Goal: Task Accomplishment & Management: Manage account settings

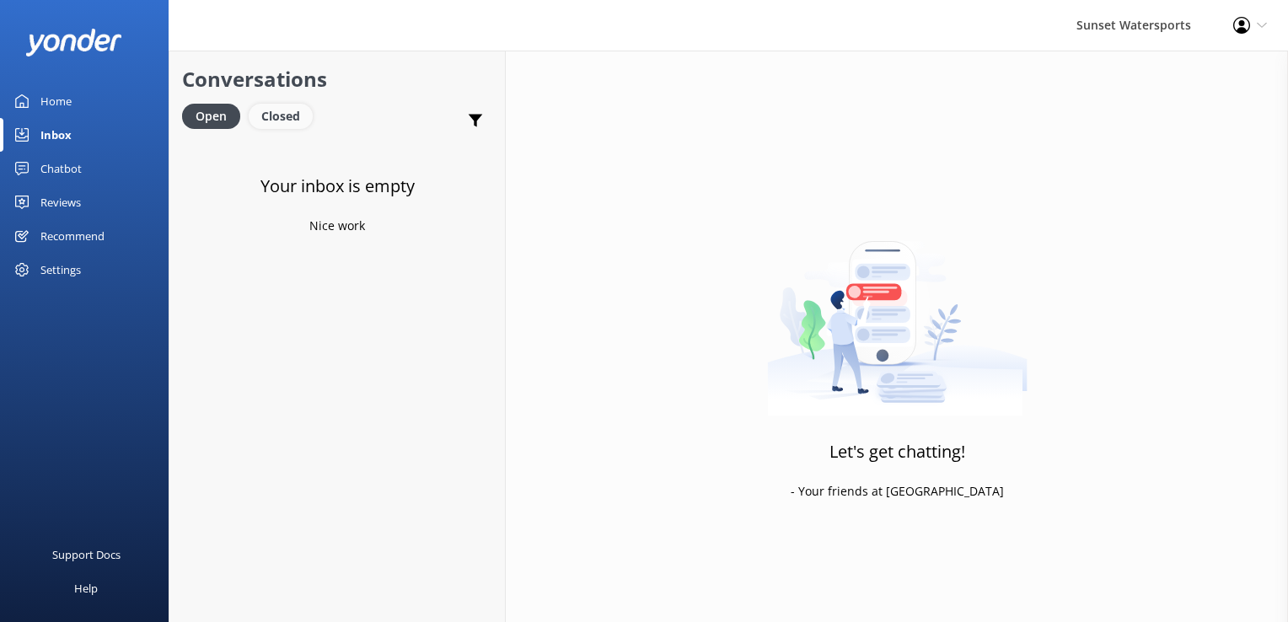
click at [283, 119] on div "Closed" at bounding box center [281, 116] width 64 height 25
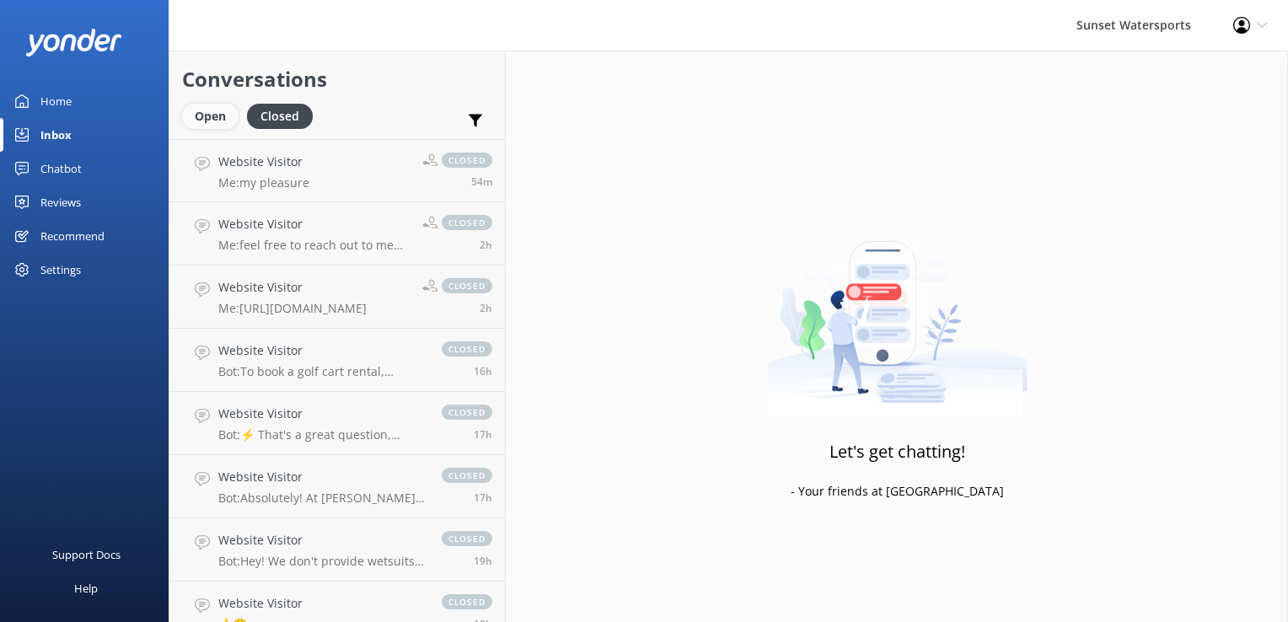
click at [214, 115] on div "Open" at bounding box center [210, 116] width 56 height 25
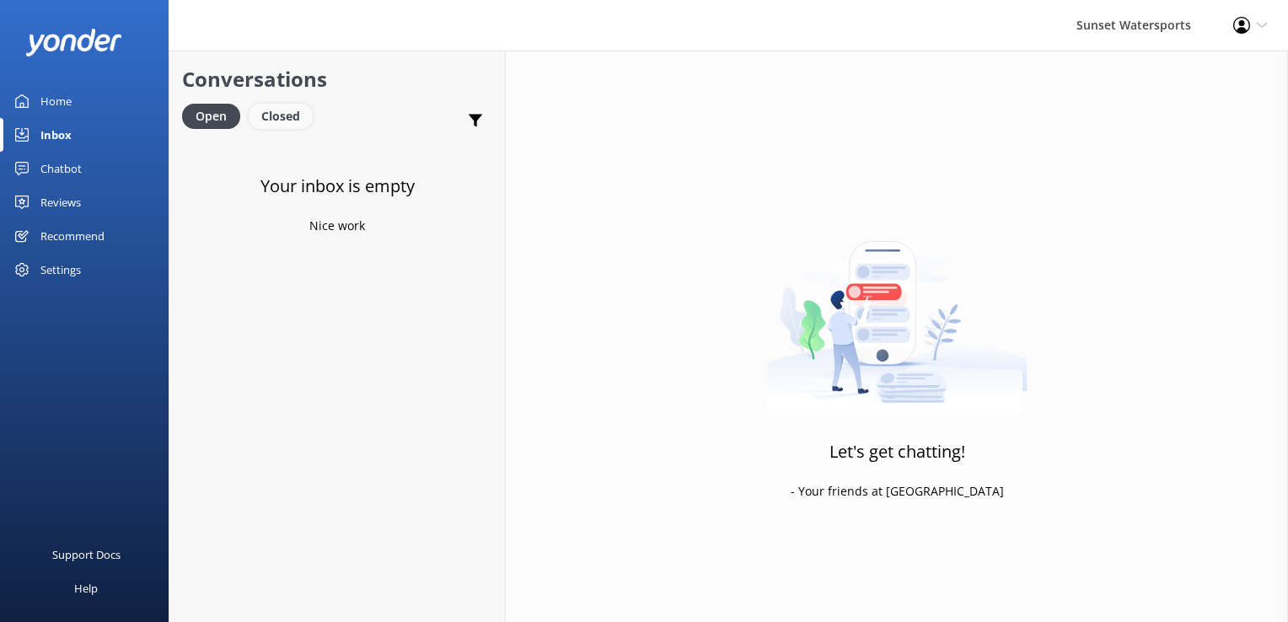
click at [292, 115] on div "Closed" at bounding box center [281, 116] width 64 height 25
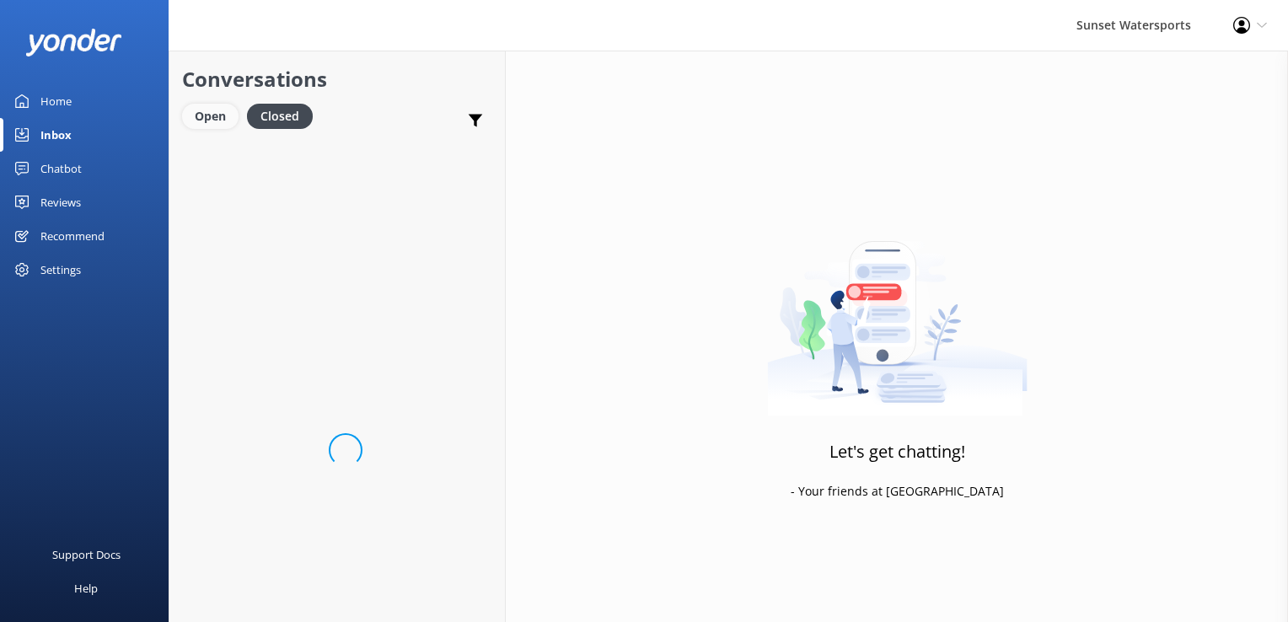
click at [226, 106] on div "Open" at bounding box center [210, 116] width 56 height 25
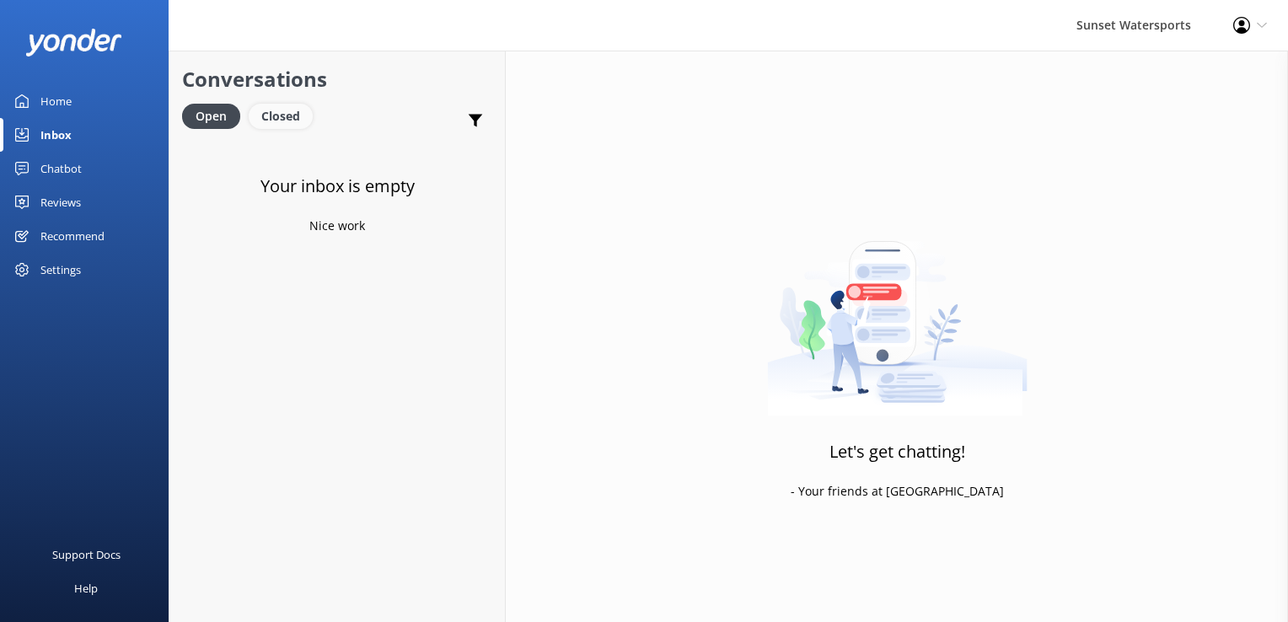
click at [292, 119] on div "Closed" at bounding box center [281, 116] width 64 height 25
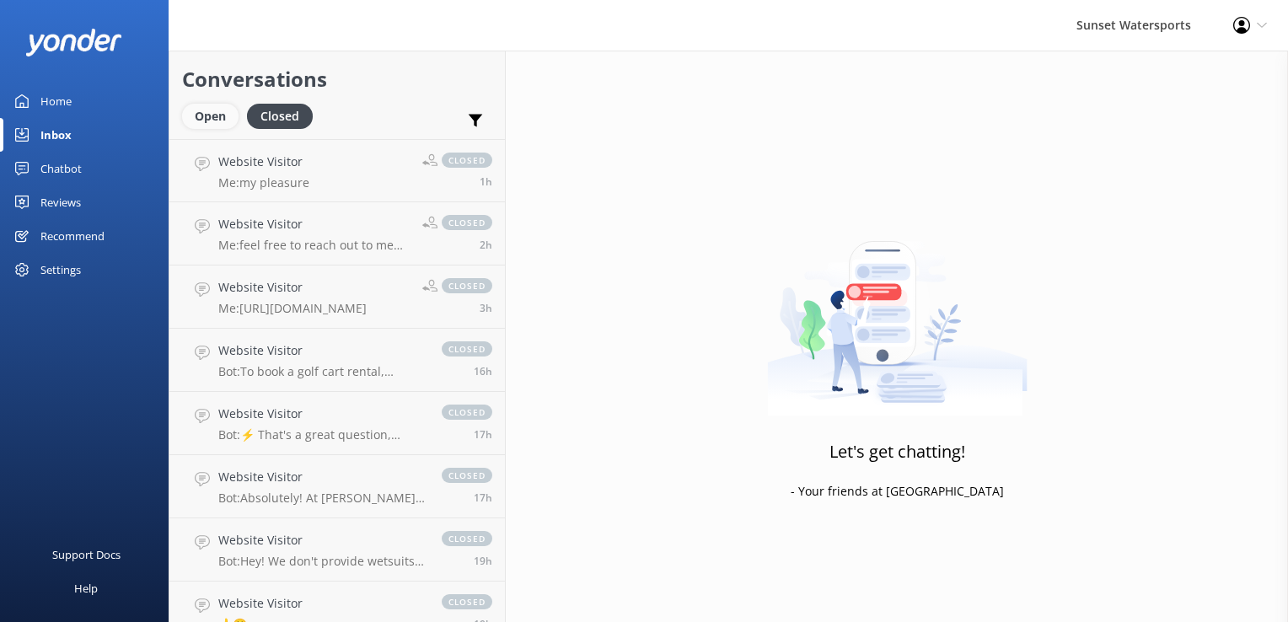
click at [196, 110] on div "Open" at bounding box center [210, 116] width 56 height 25
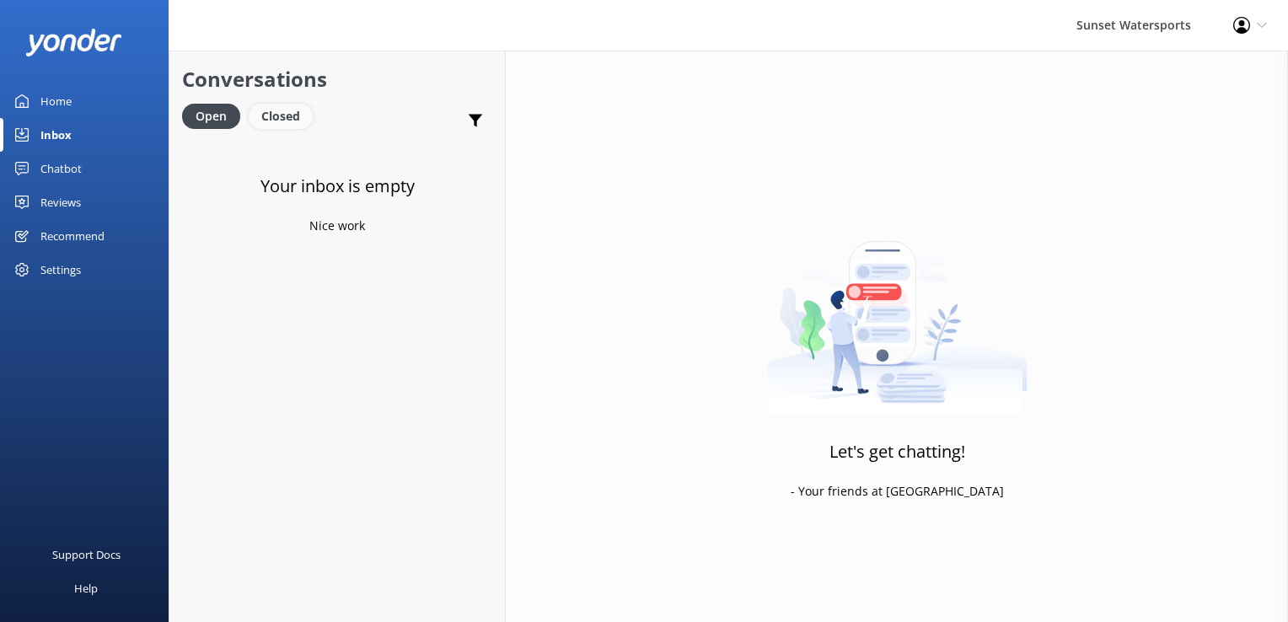
click at [277, 125] on div "Closed" at bounding box center [281, 116] width 64 height 25
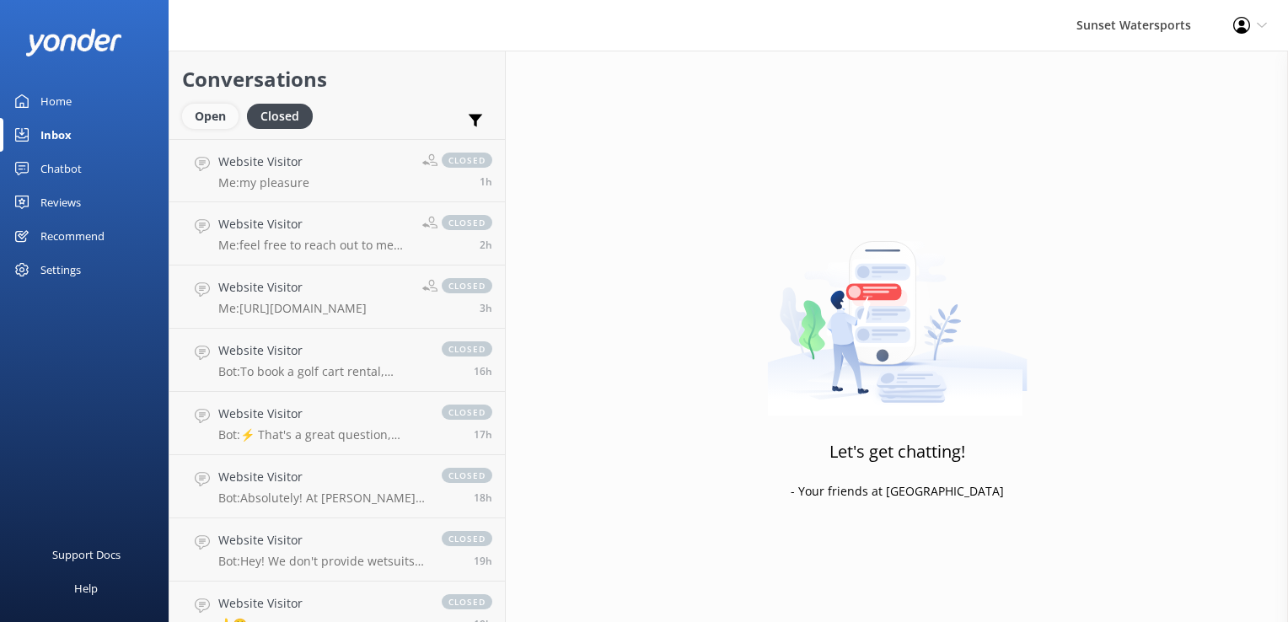
click at [193, 121] on div "Open" at bounding box center [210, 116] width 56 height 25
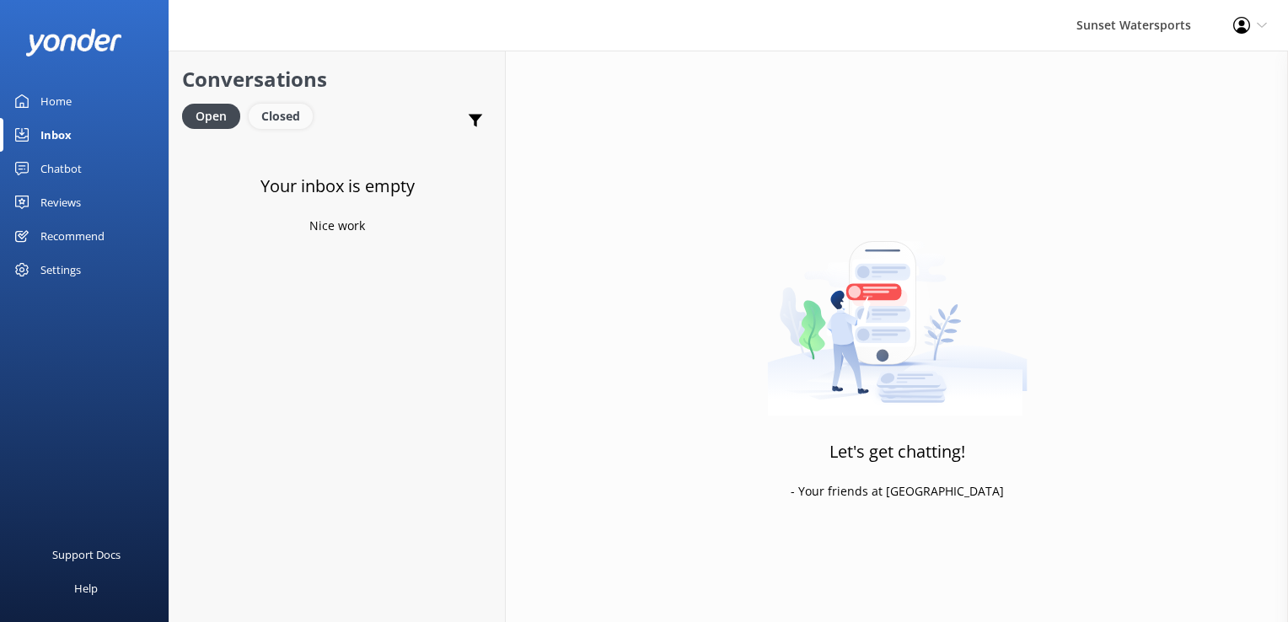
click at [261, 120] on div "Closed" at bounding box center [281, 116] width 64 height 25
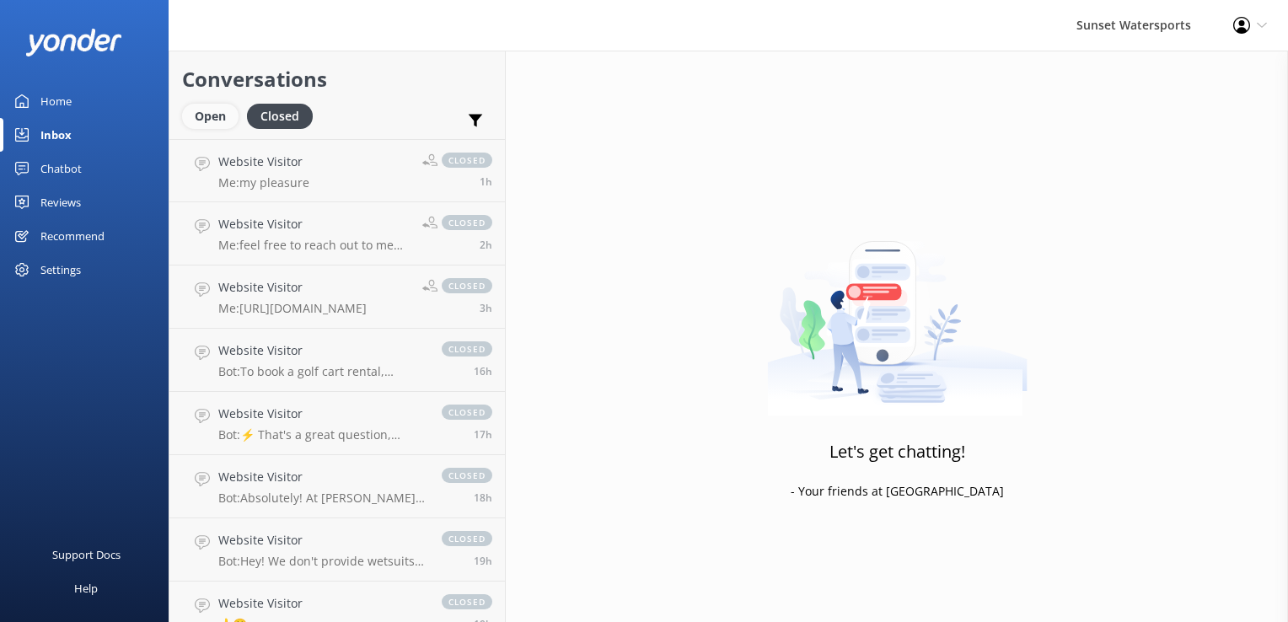
click at [201, 115] on div "Open" at bounding box center [210, 116] width 56 height 25
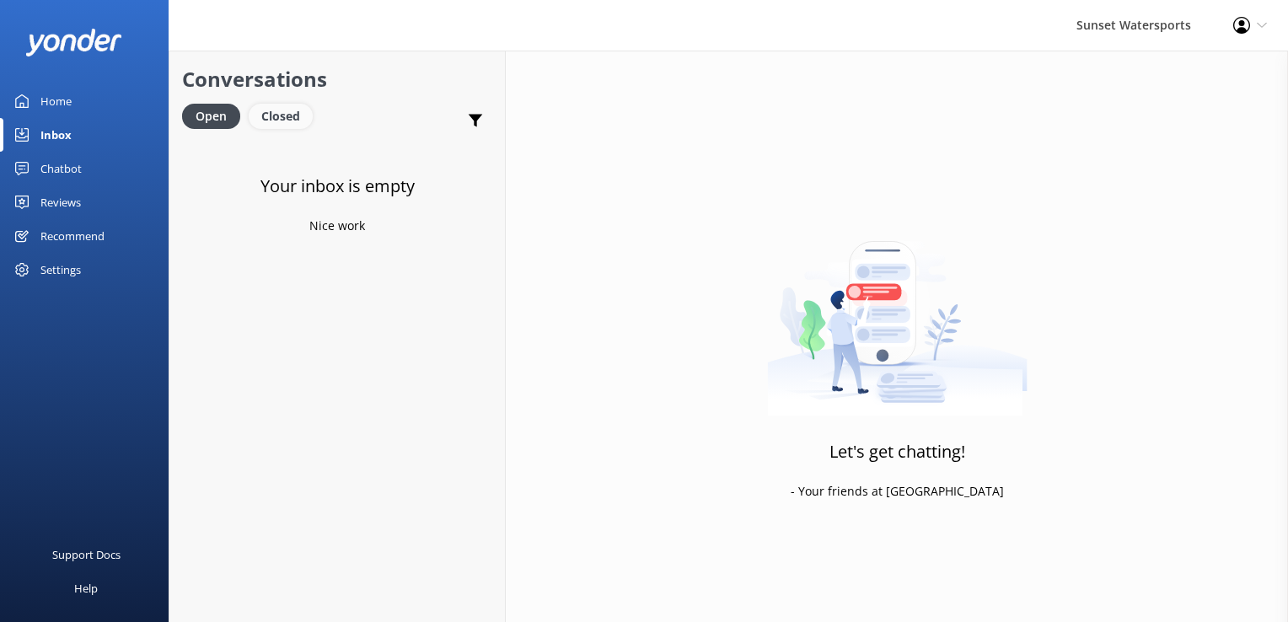
click at [282, 116] on div "Closed" at bounding box center [281, 116] width 64 height 25
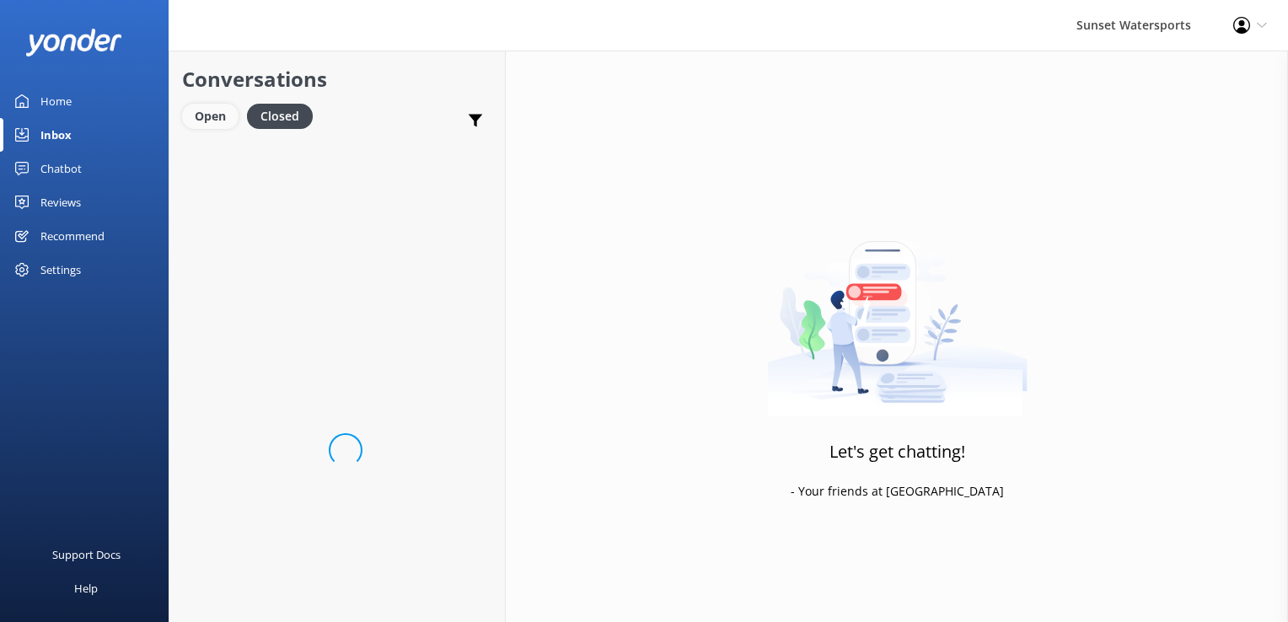
click at [231, 126] on div "Open" at bounding box center [210, 116] width 56 height 25
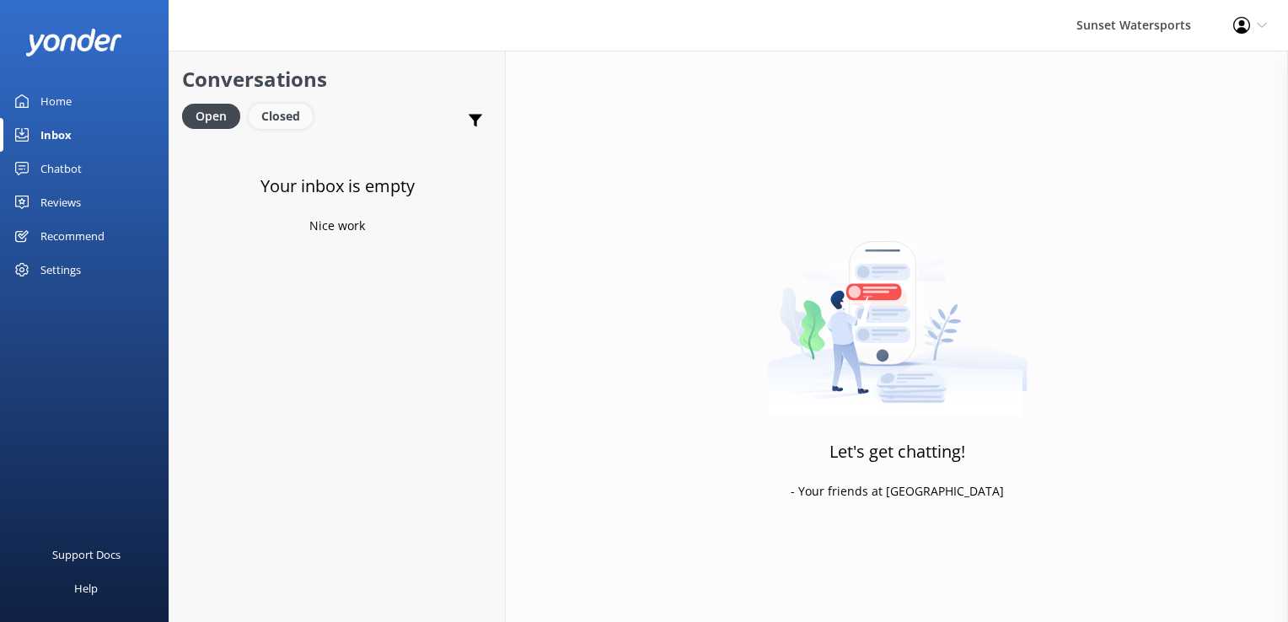
click at [276, 106] on div "Closed" at bounding box center [281, 116] width 64 height 25
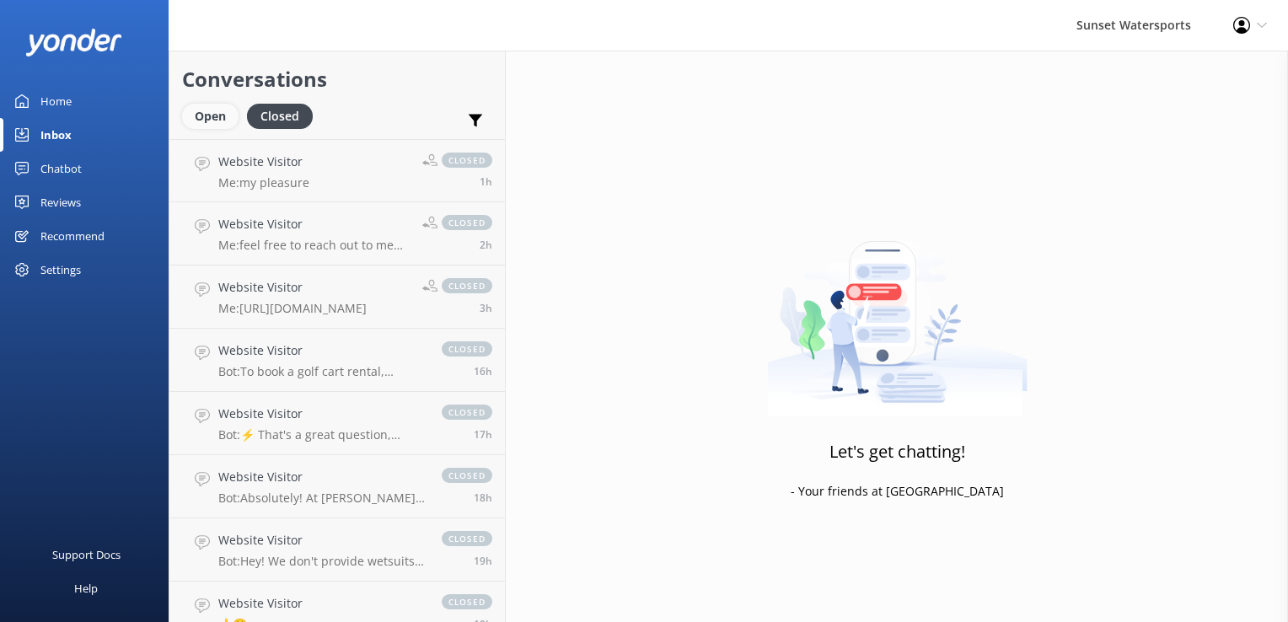
click at [226, 111] on div "Open" at bounding box center [210, 116] width 56 height 25
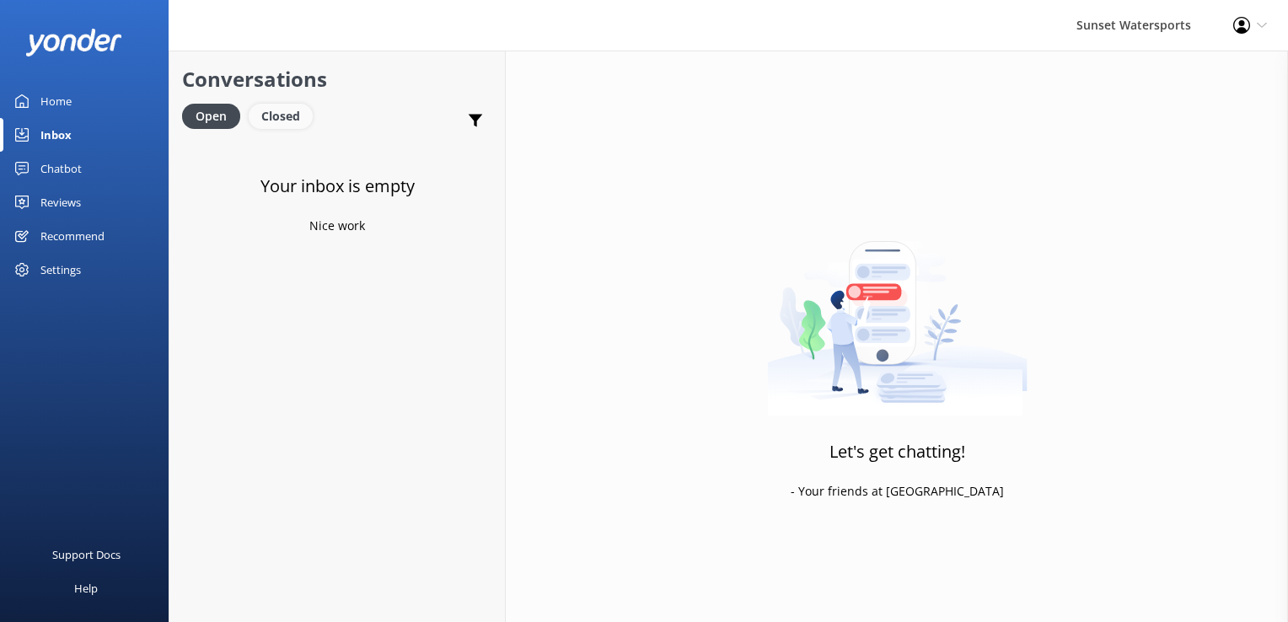
click at [266, 125] on div "Closed" at bounding box center [281, 116] width 64 height 25
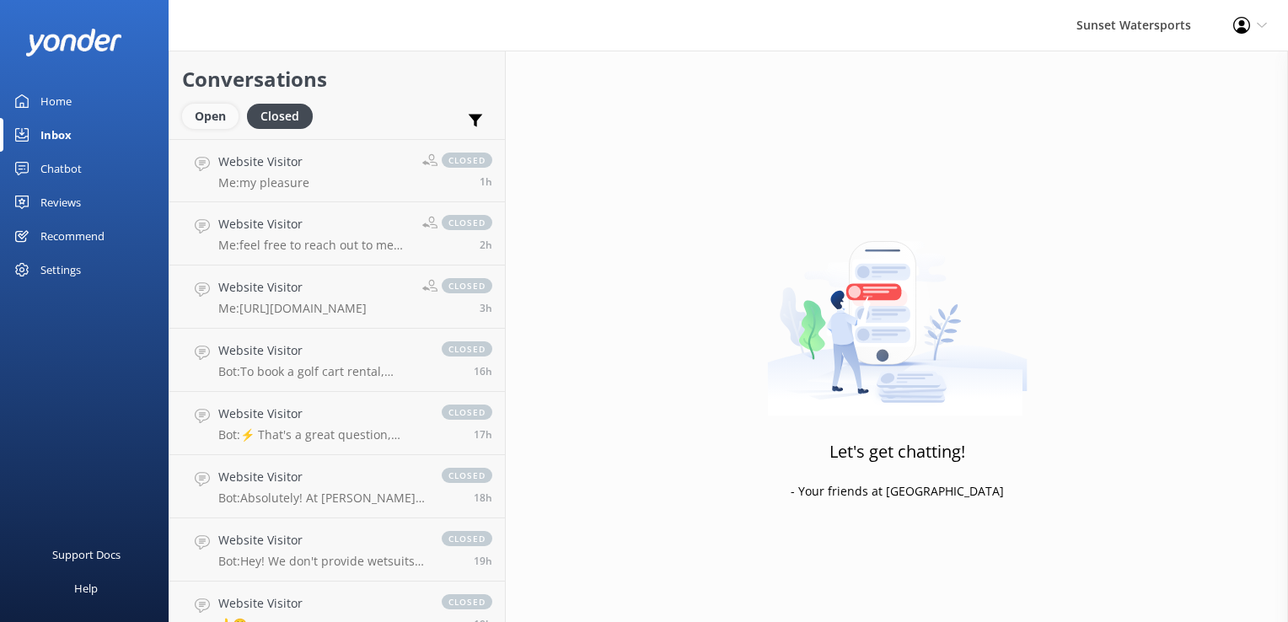
click at [210, 115] on div "Open" at bounding box center [210, 116] width 56 height 25
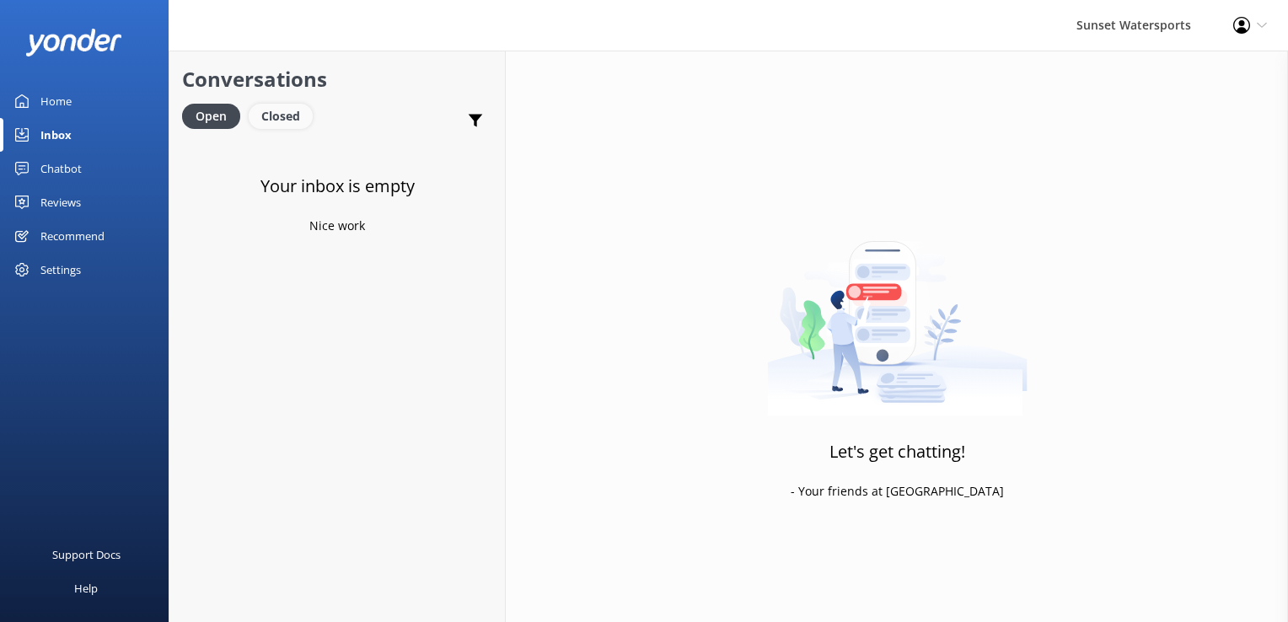
click at [276, 120] on div "Closed" at bounding box center [281, 116] width 64 height 25
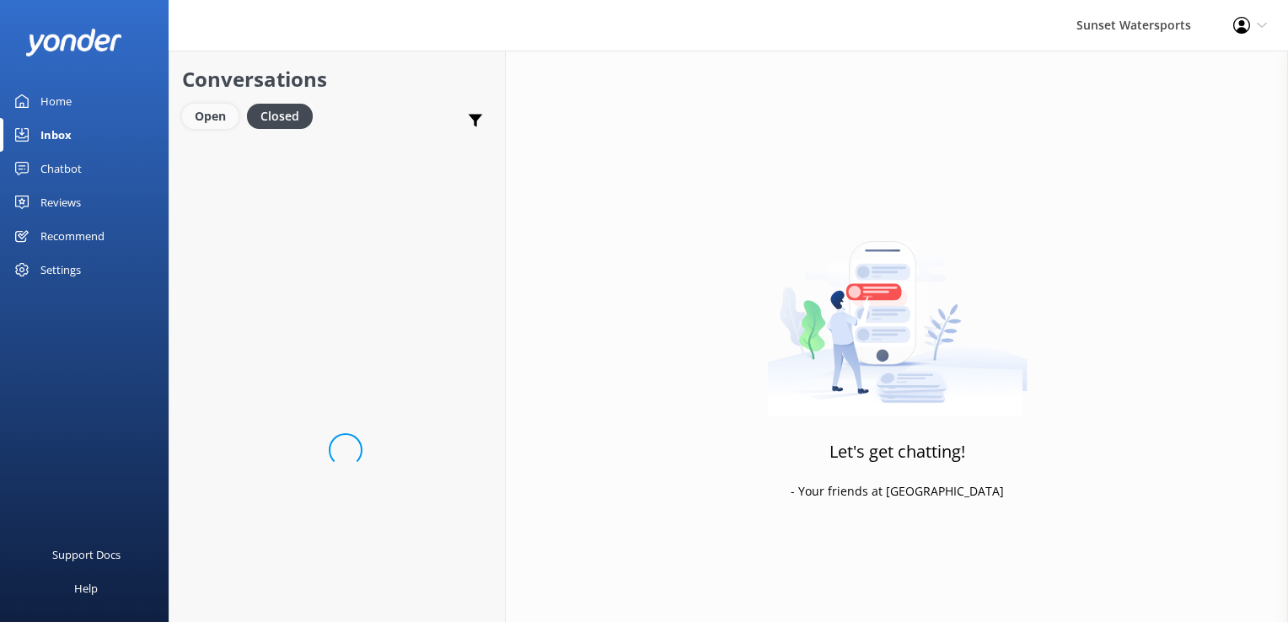
click at [219, 127] on div "Open" at bounding box center [210, 116] width 56 height 25
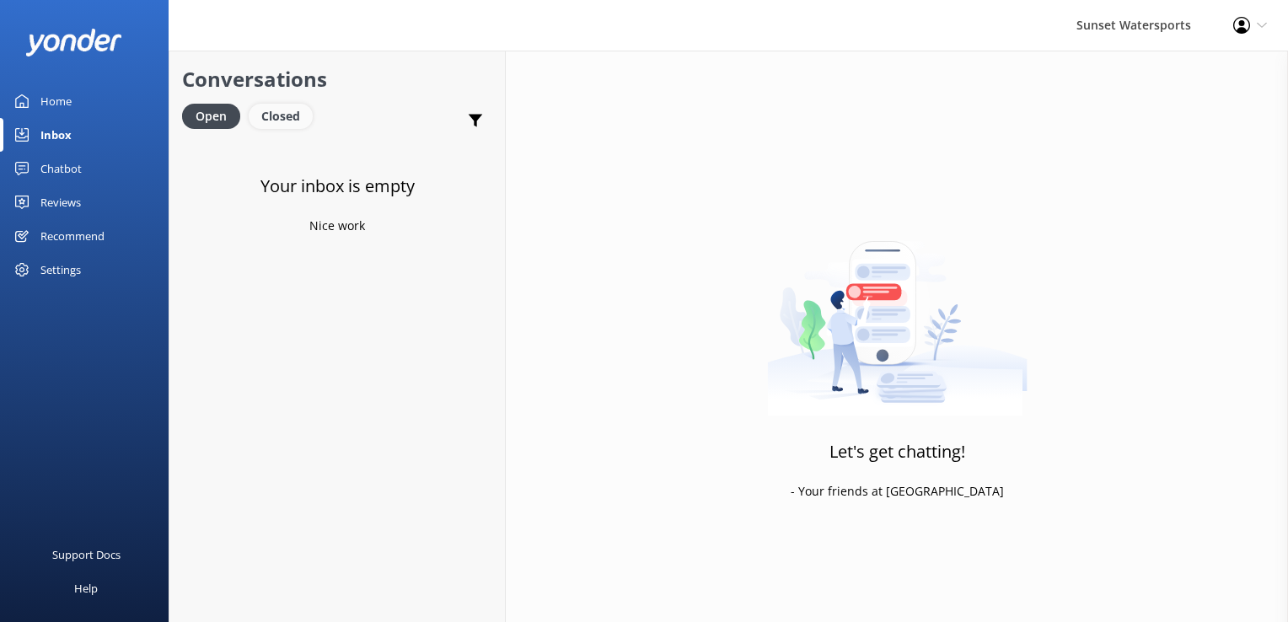
click at [283, 118] on div "Closed" at bounding box center [281, 116] width 64 height 25
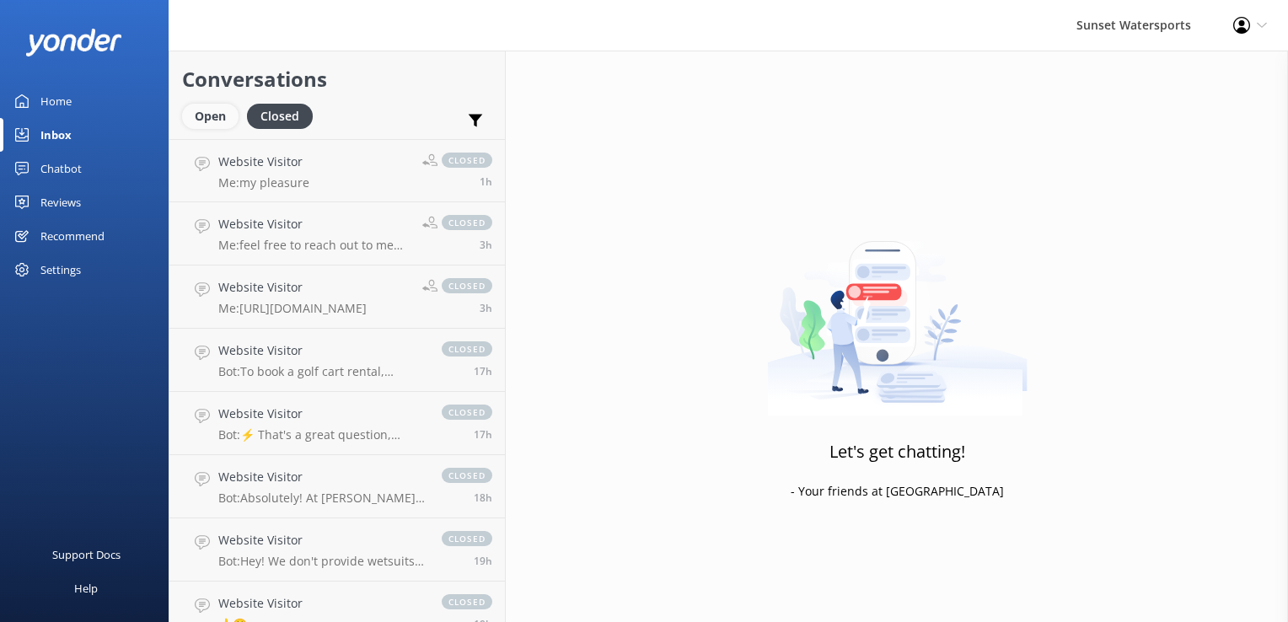
click at [212, 123] on div "Open" at bounding box center [210, 116] width 56 height 25
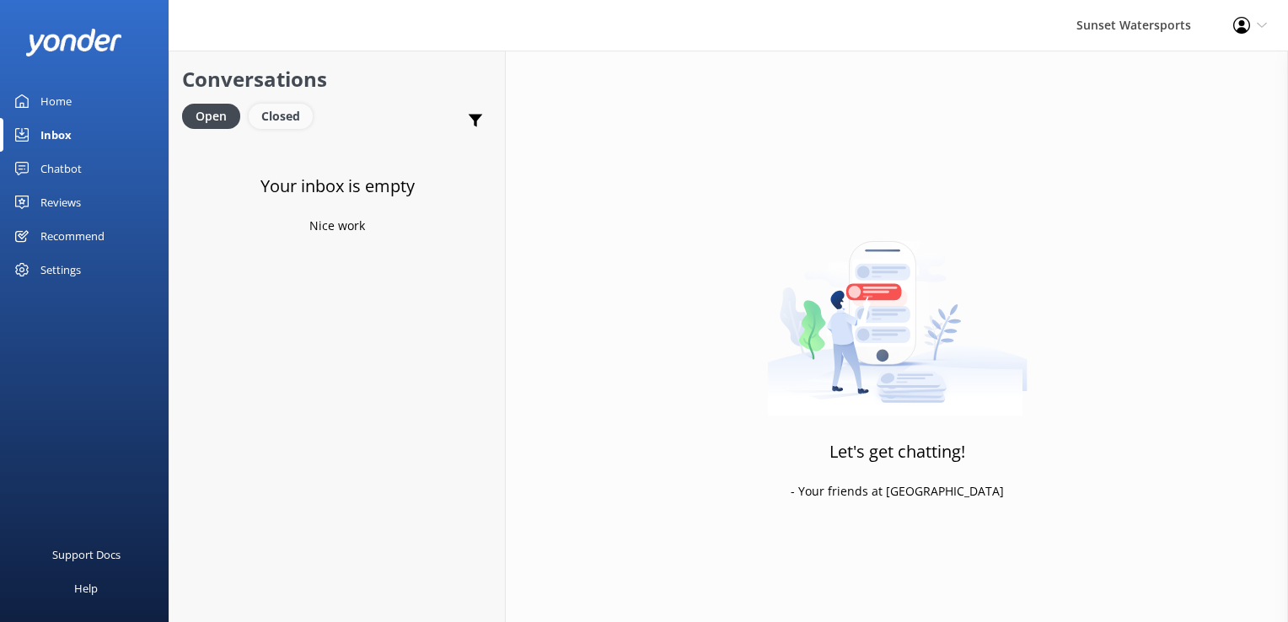
click at [285, 116] on div "Closed" at bounding box center [281, 116] width 64 height 25
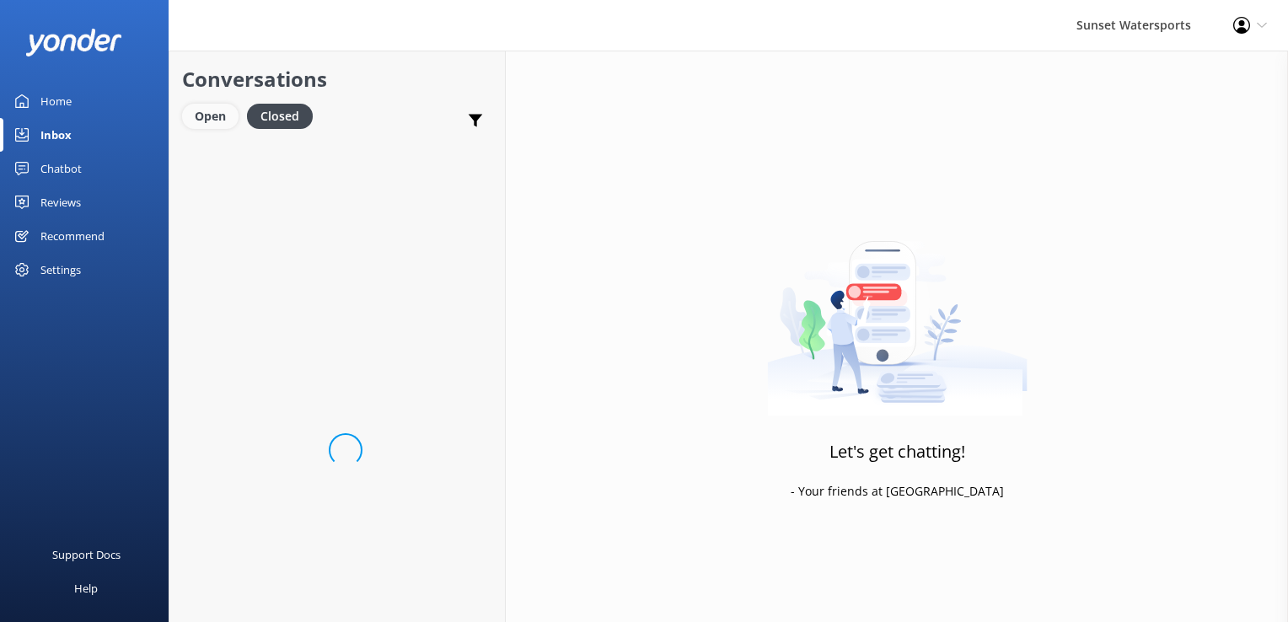
click at [214, 126] on div "Open" at bounding box center [210, 116] width 56 height 25
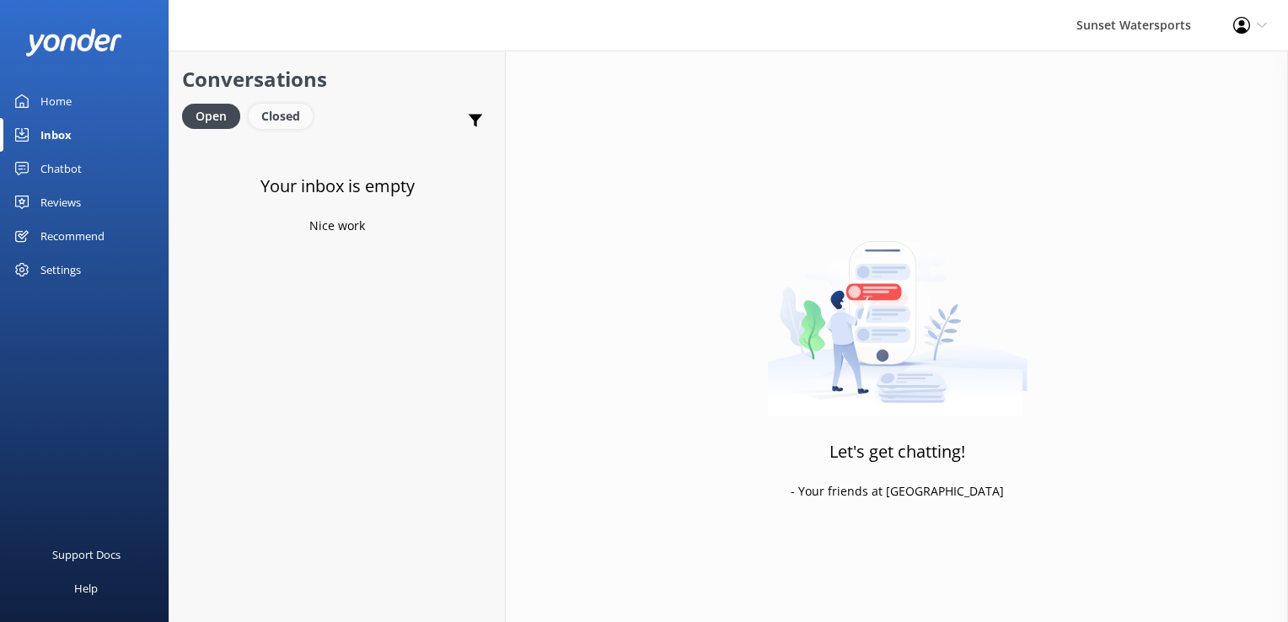
click at [280, 117] on div "Closed" at bounding box center [281, 116] width 64 height 25
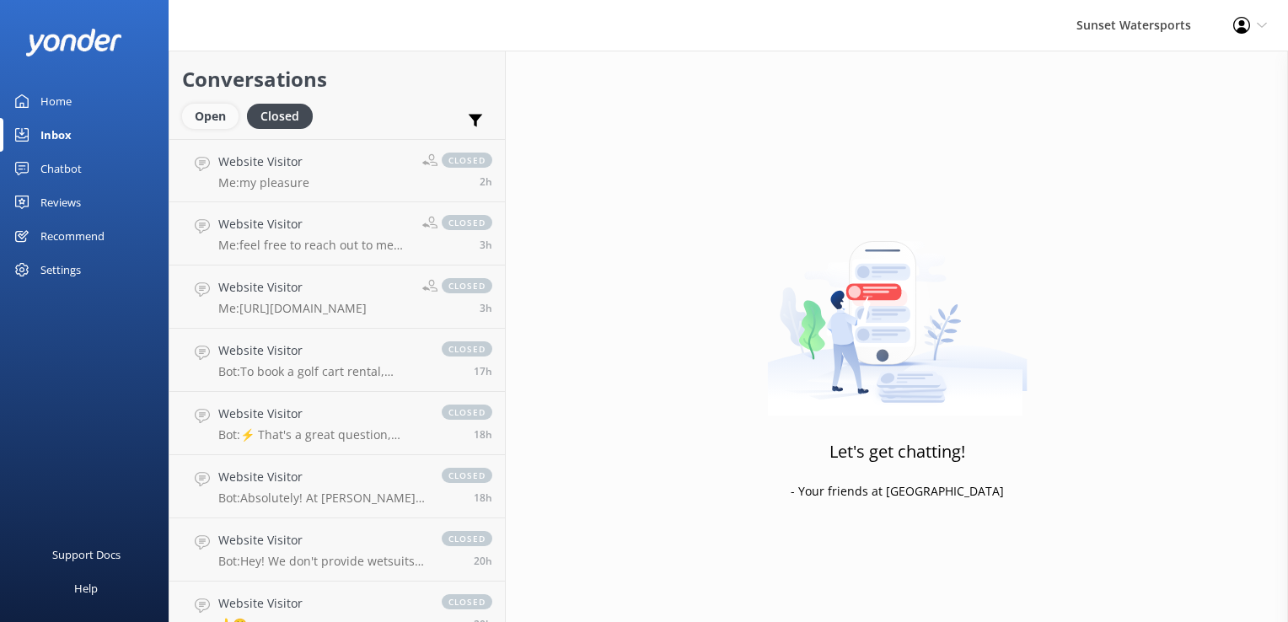
click at [222, 119] on div "Open" at bounding box center [210, 116] width 56 height 25
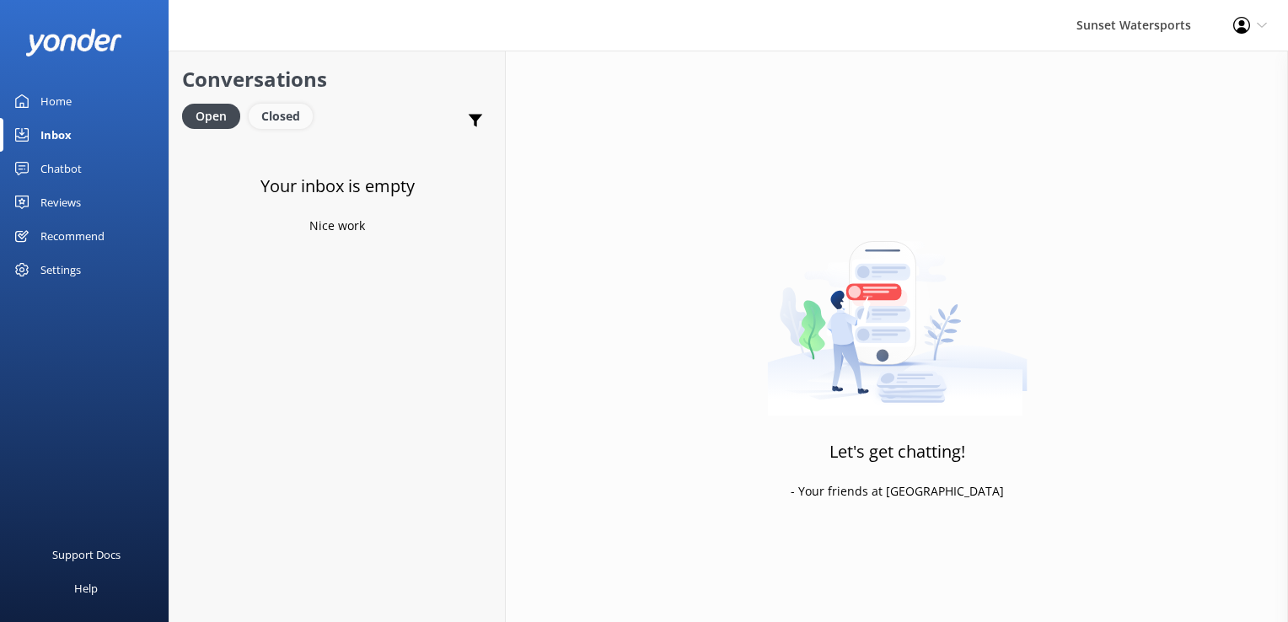
click at [293, 126] on div "Closed" at bounding box center [281, 116] width 64 height 25
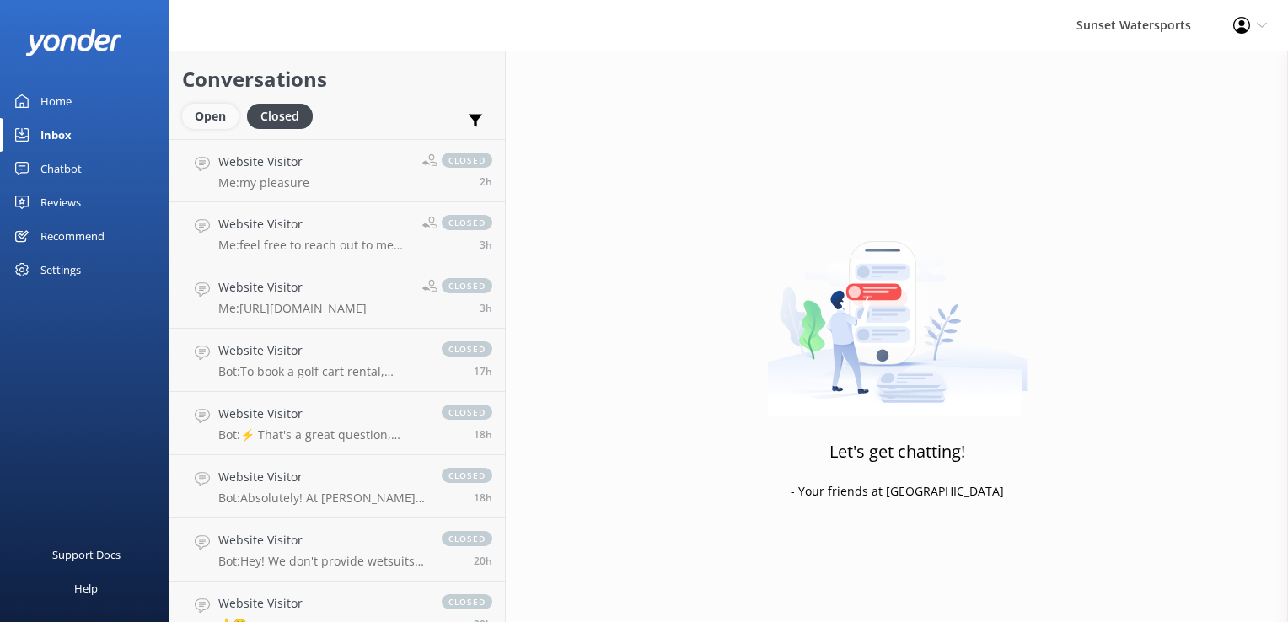
click at [216, 112] on div "Open" at bounding box center [210, 116] width 56 height 25
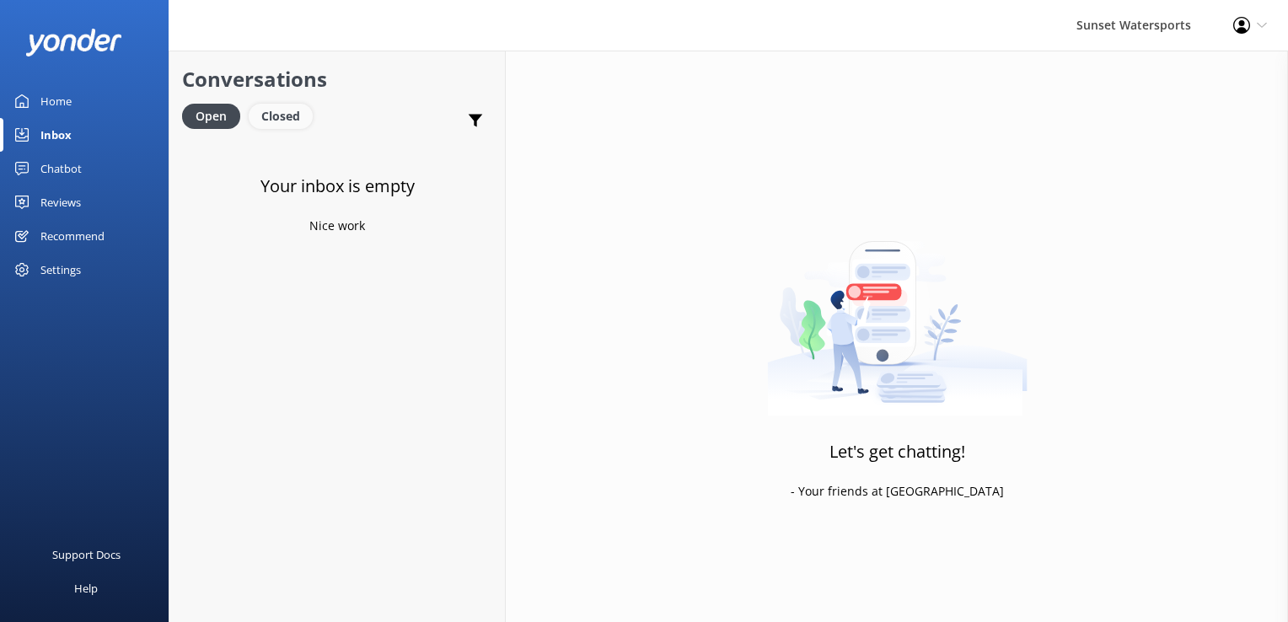
click at [293, 123] on div "Closed" at bounding box center [281, 116] width 64 height 25
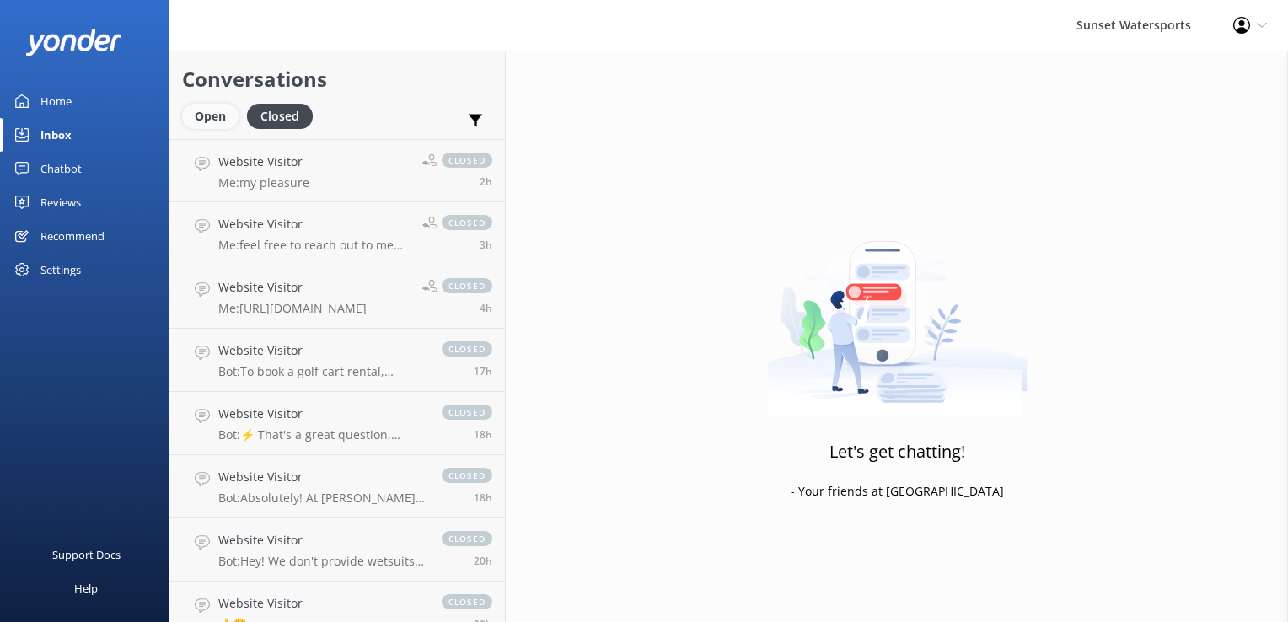
click at [202, 114] on div "Open" at bounding box center [210, 116] width 56 height 25
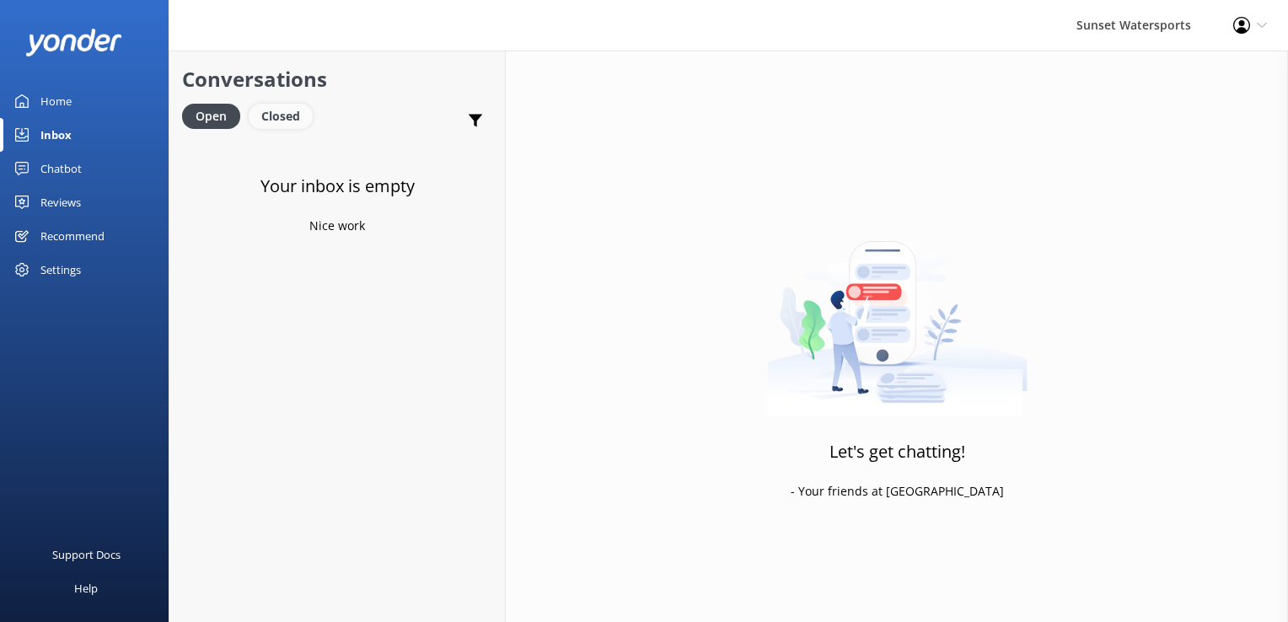
click at [265, 110] on div "Closed" at bounding box center [281, 116] width 64 height 25
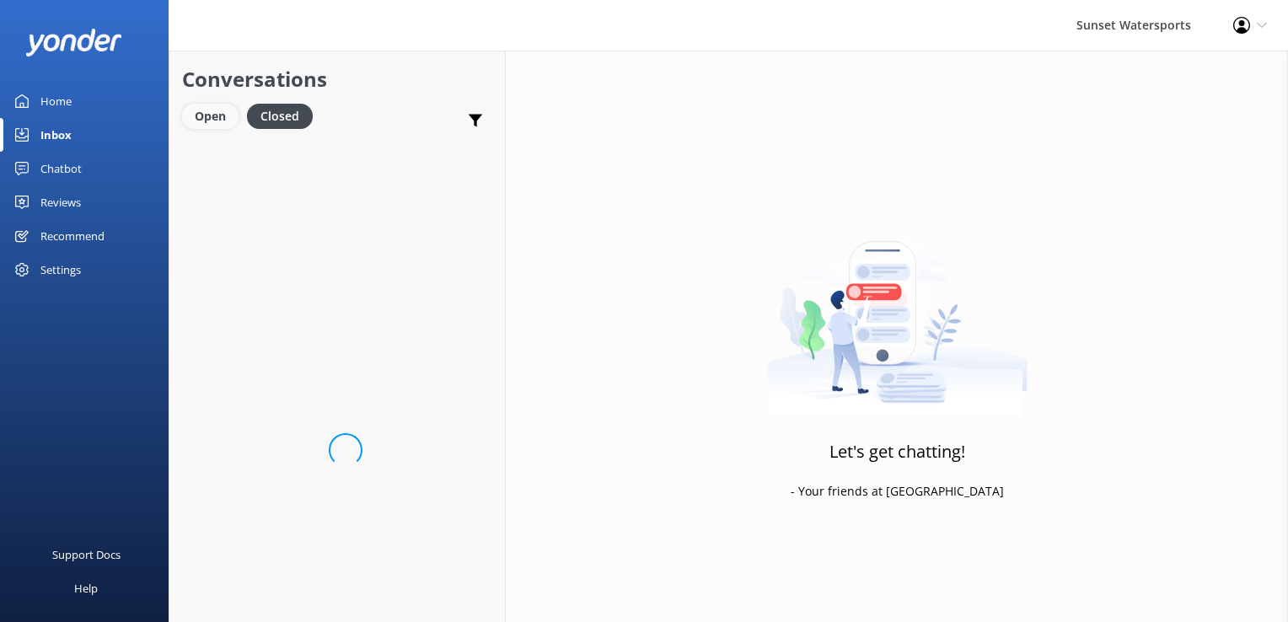
click at [212, 117] on div "Open" at bounding box center [210, 116] width 56 height 25
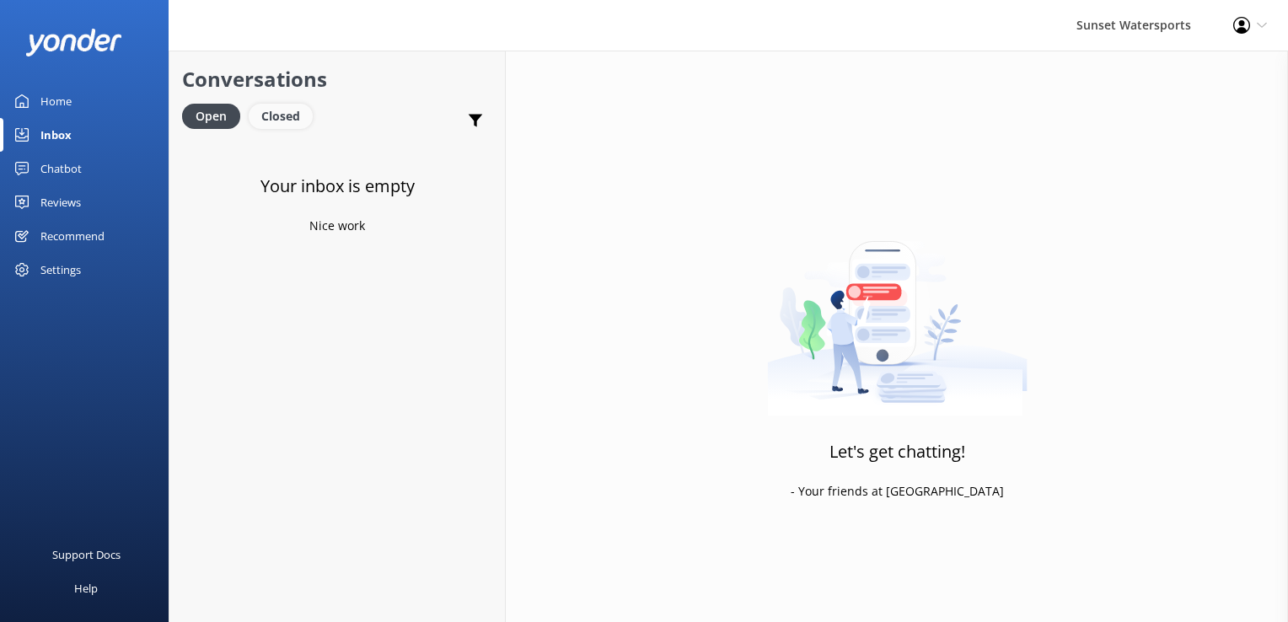
drag, startPoint x: 292, startPoint y: 116, endPoint x: 275, endPoint y: 116, distance: 17.7
click at [292, 116] on div "Closed" at bounding box center [281, 116] width 64 height 25
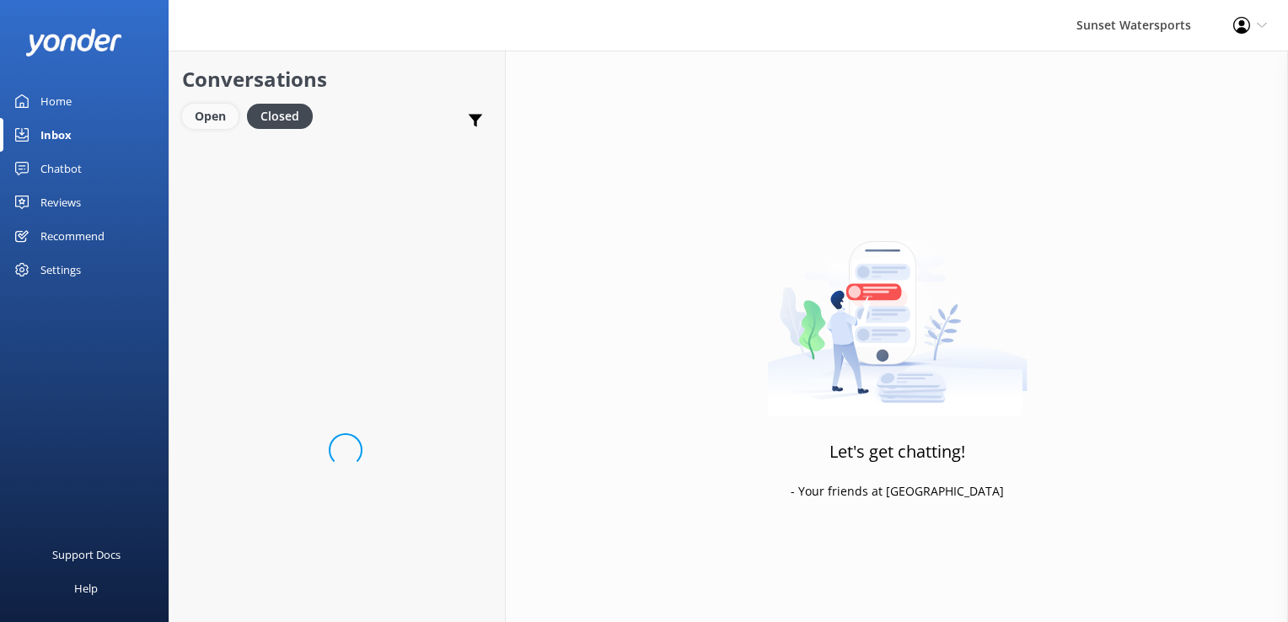
click at [199, 114] on div "Open" at bounding box center [210, 116] width 56 height 25
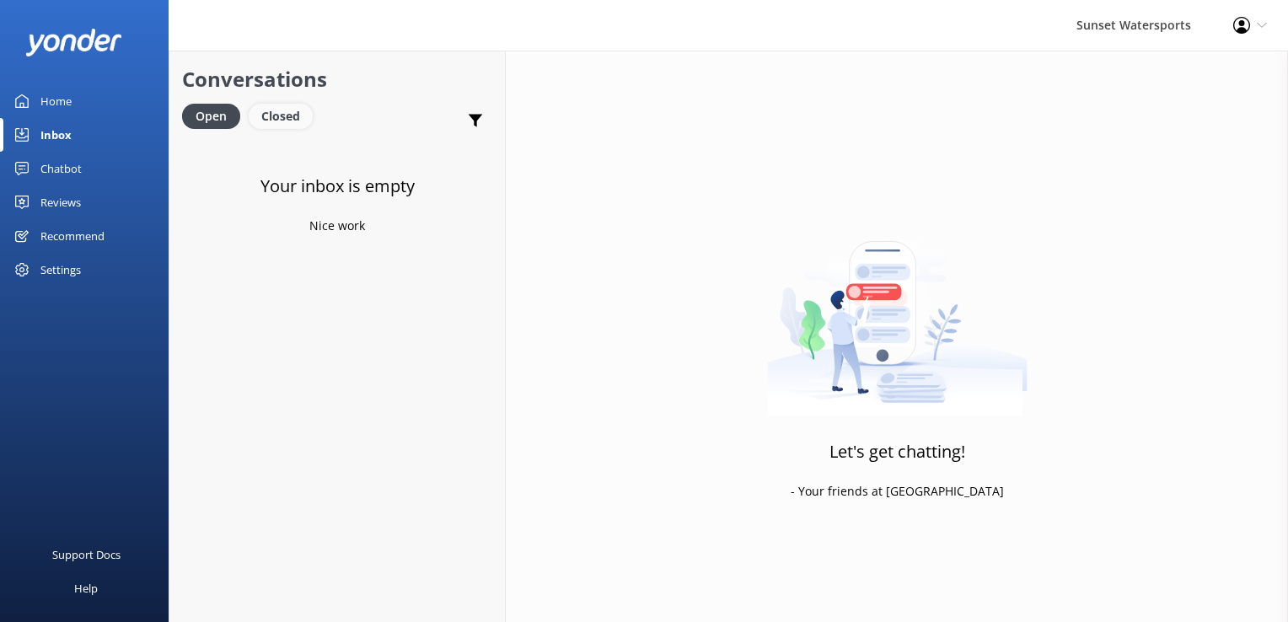
click at [291, 120] on div "Closed" at bounding box center [281, 116] width 64 height 25
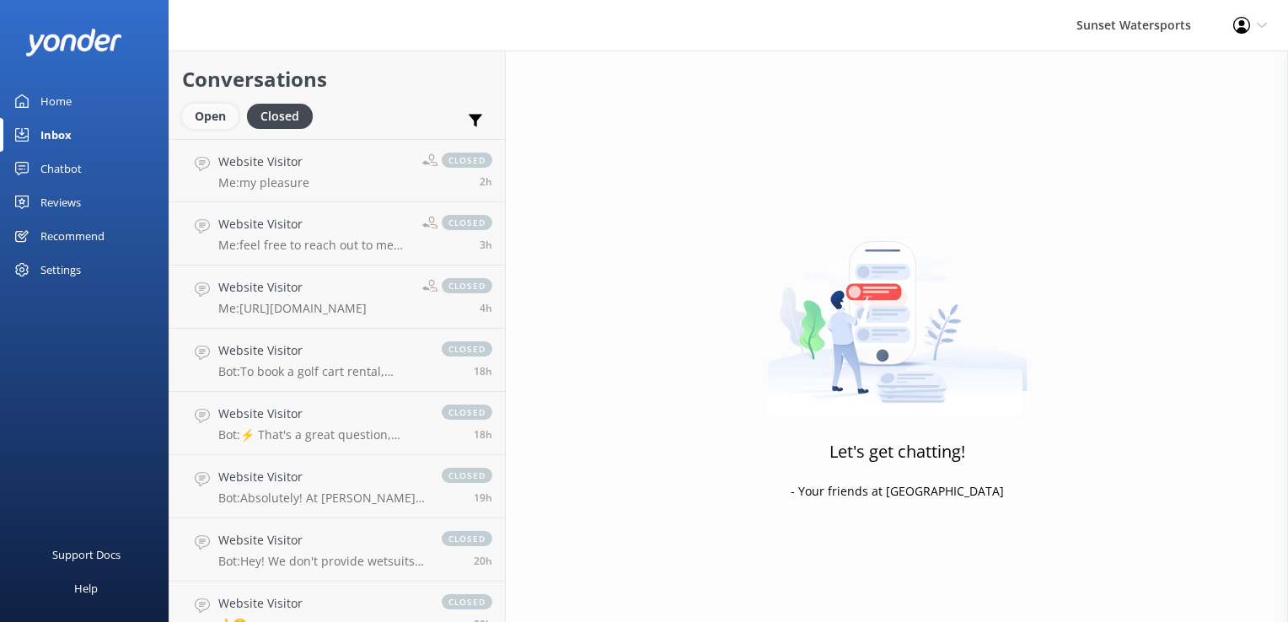
click at [219, 121] on div "Open" at bounding box center [210, 116] width 56 height 25
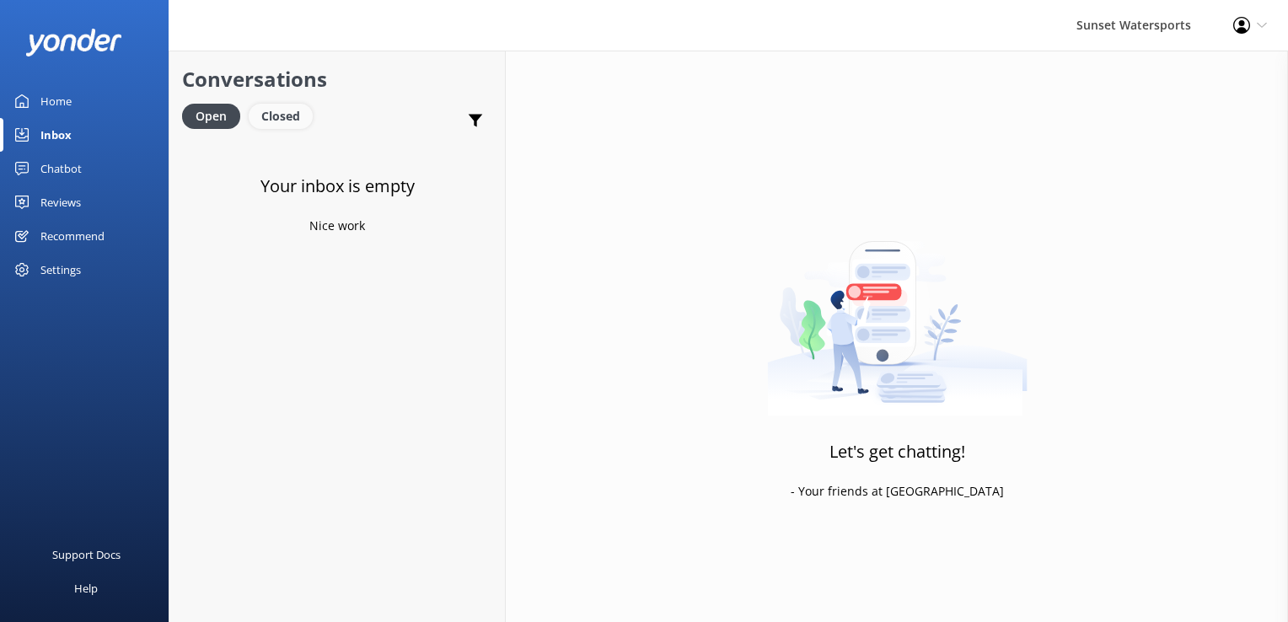
click at [294, 106] on div "Closed" at bounding box center [281, 116] width 64 height 25
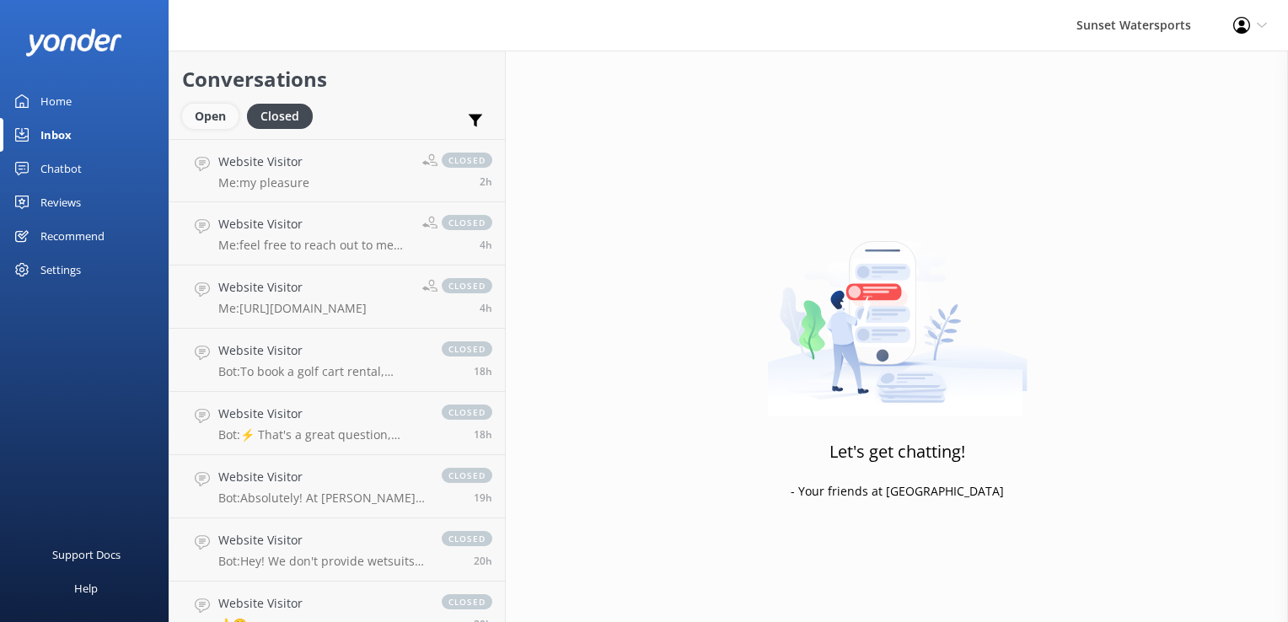
click at [218, 120] on div "Open" at bounding box center [210, 116] width 56 height 25
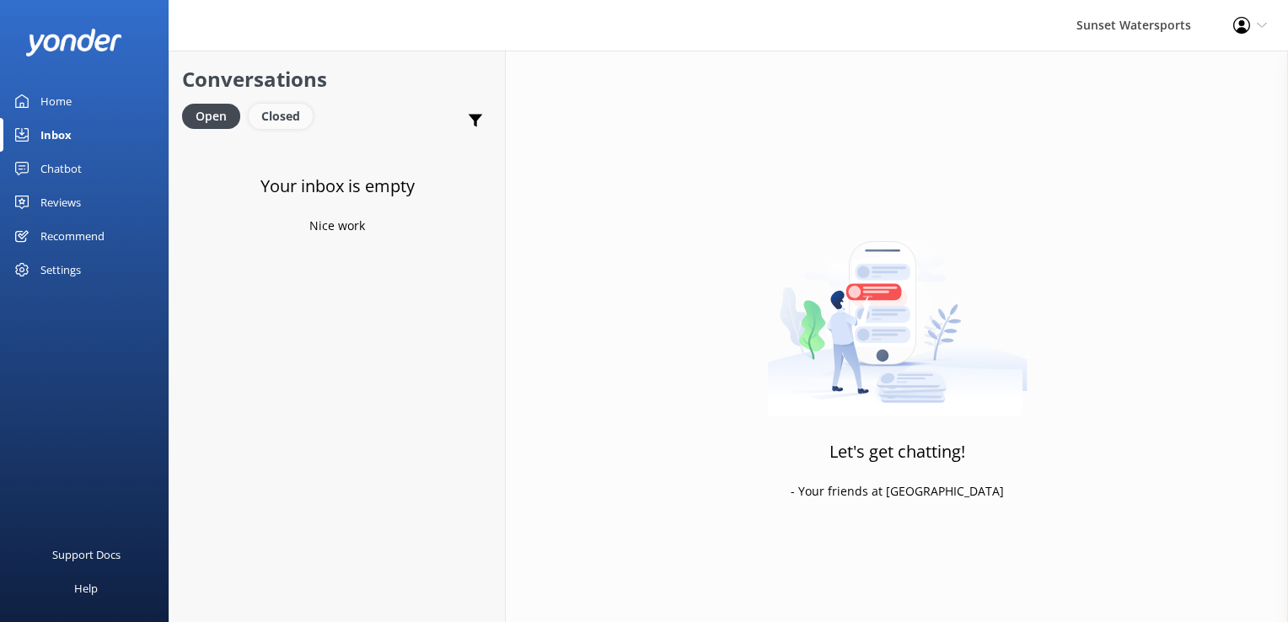
click at [276, 106] on div "Closed" at bounding box center [281, 116] width 64 height 25
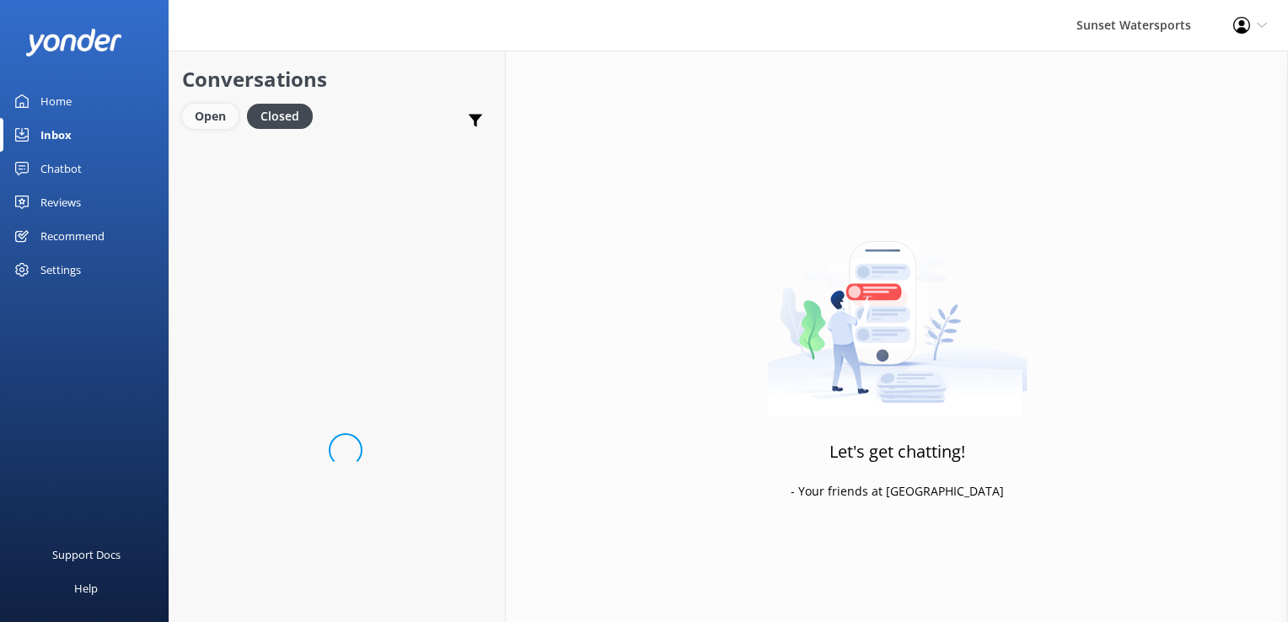
click at [212, 106] on div "Open" at bounding box center [210, 116] width 56 height 25
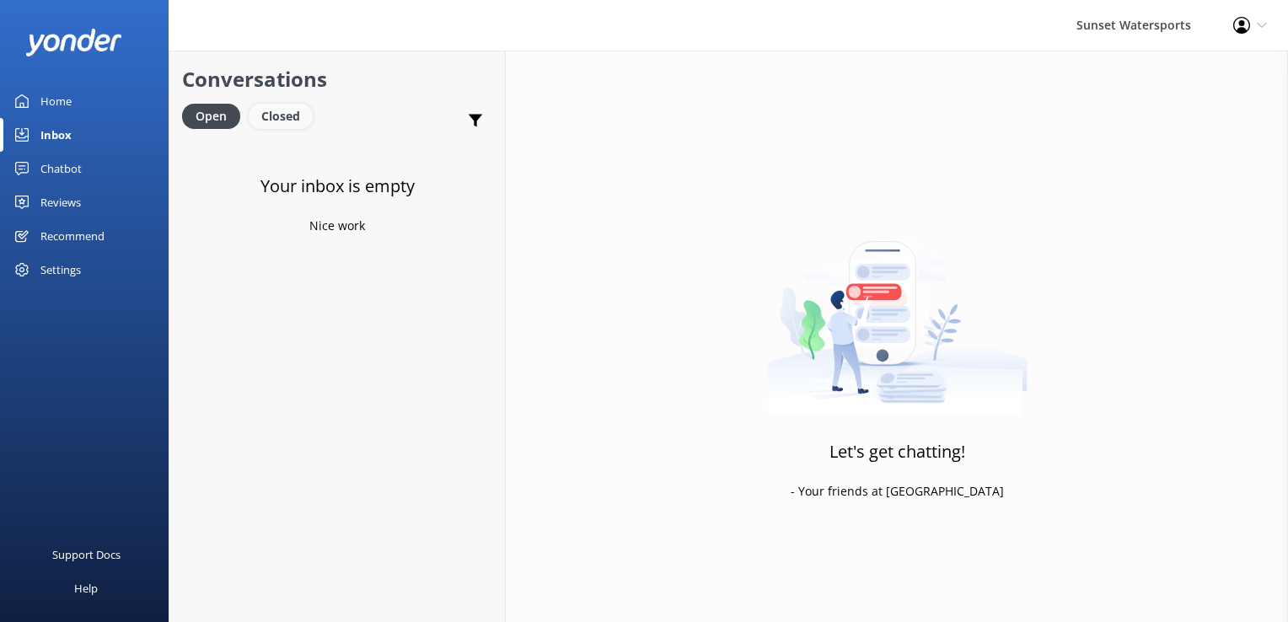
click at [273, 106] on div "Closed" at bounding box center [281, 116] width 64 height 25
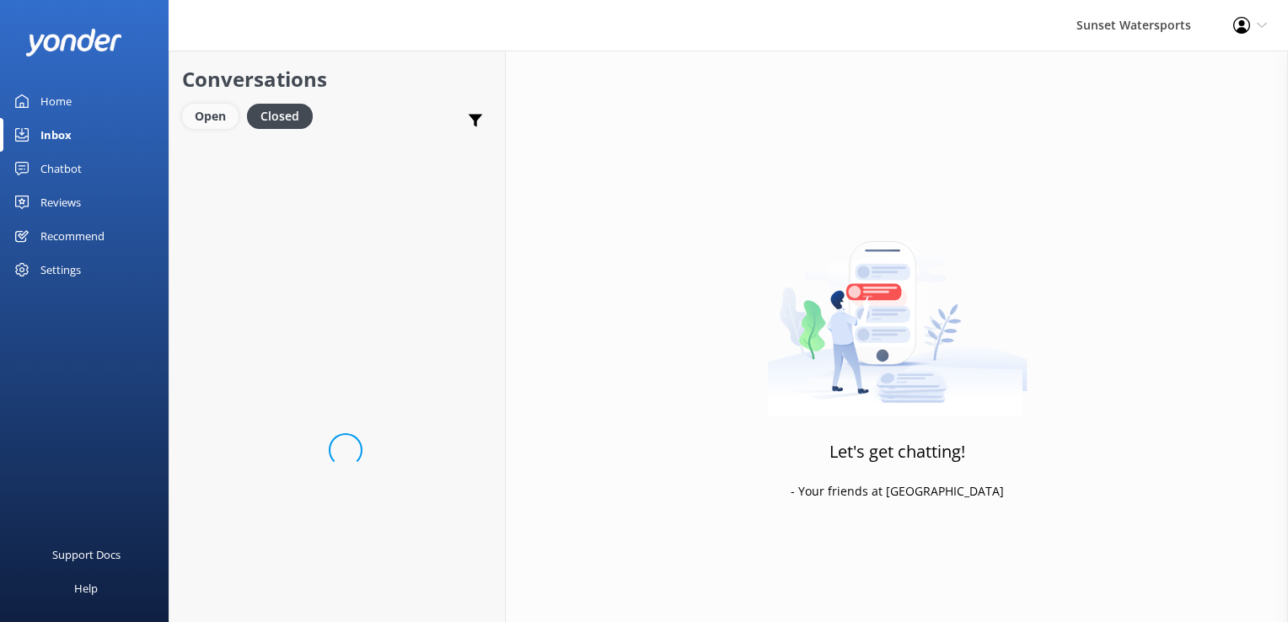
click at [199, 126] on div "Open" at bounding box center [210, 116] width 56 height 25
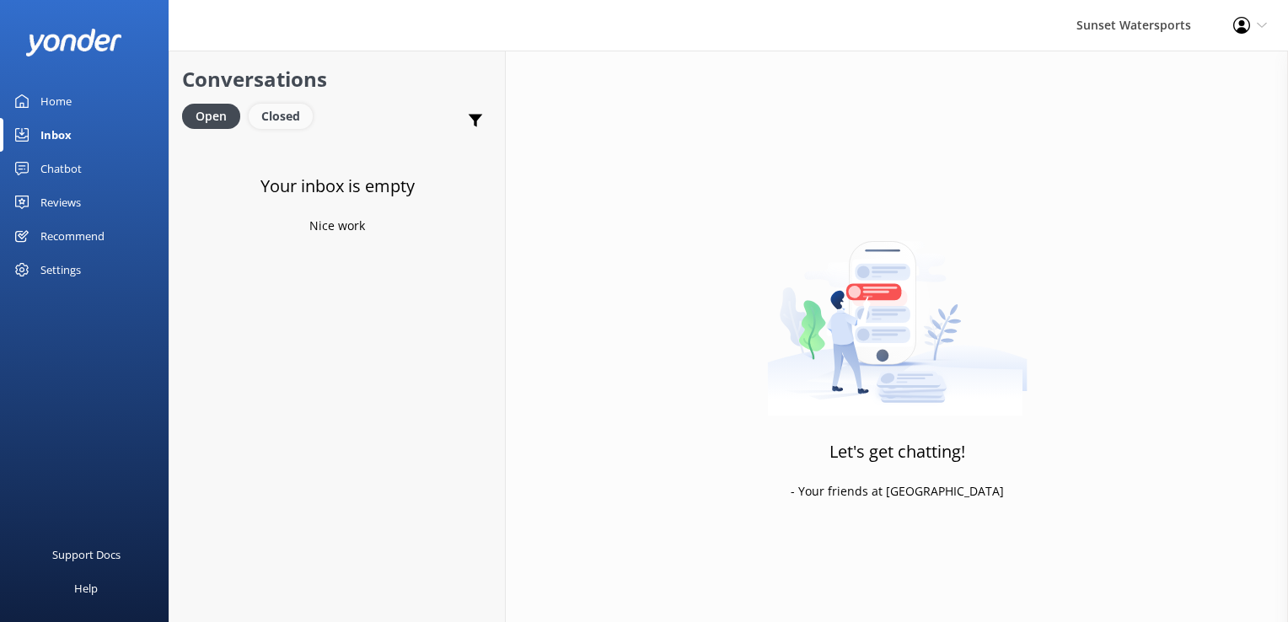
click at [285, 123] on div "Closed" at bounding box center [281, 116] width 64 height 25
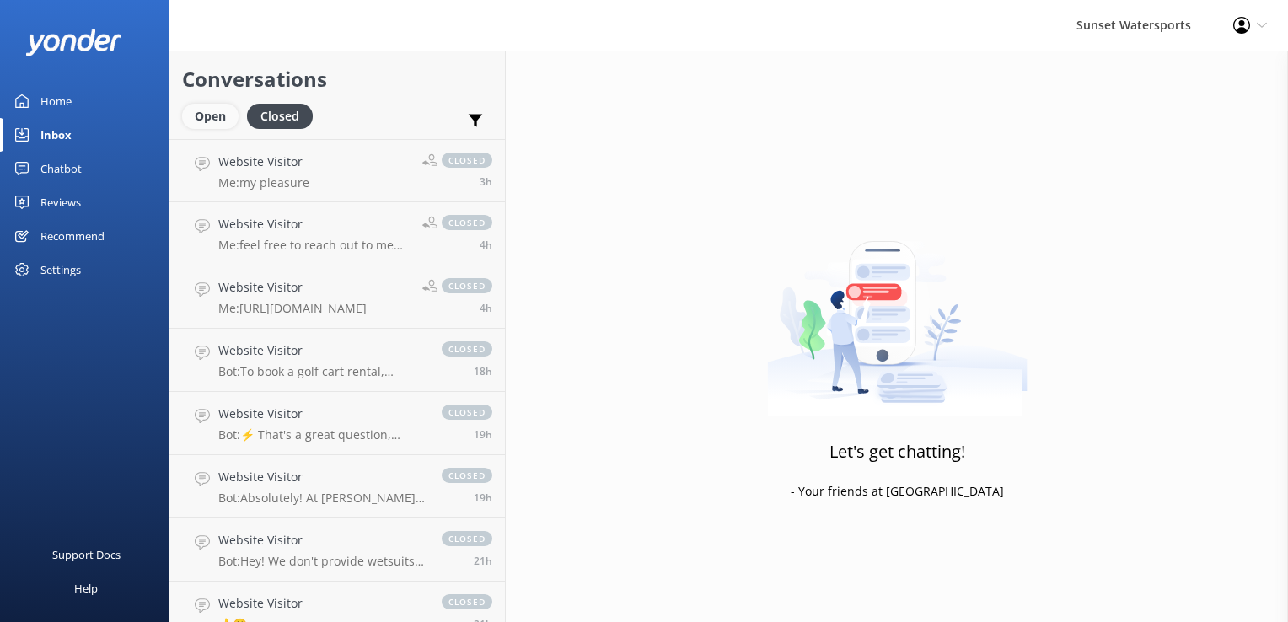
click at [207, 120] on div "Open" at bounding box center [210, 116] width 56 height 25
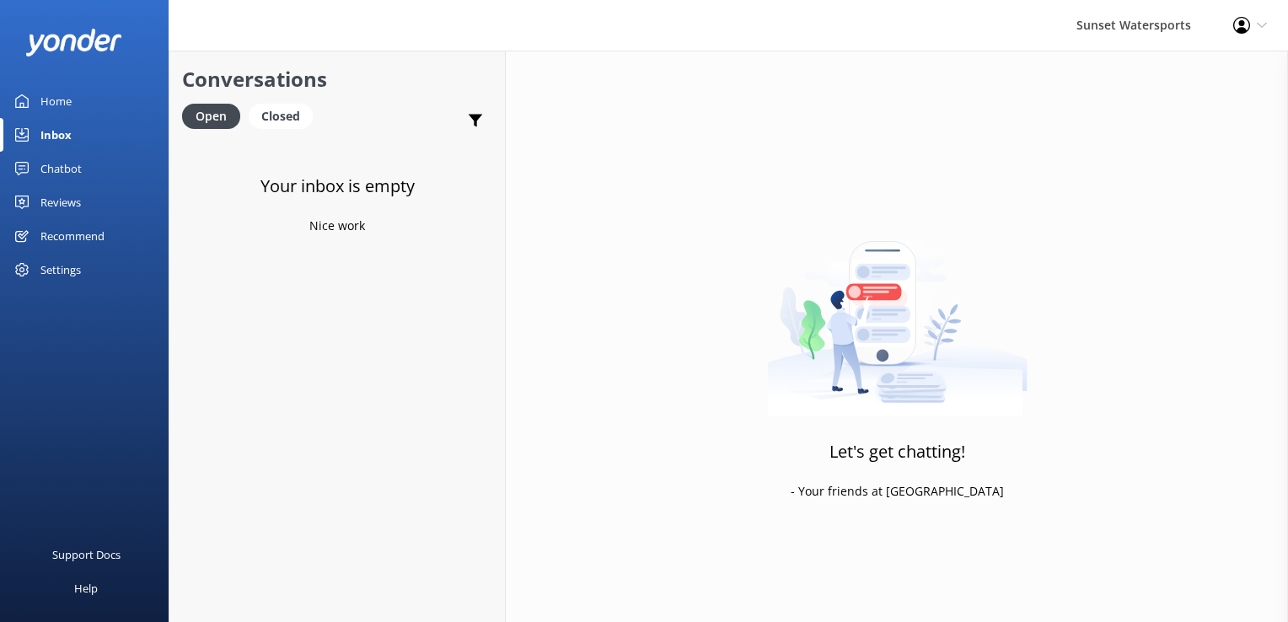
drag, startPoint x: 269, startPoint y: 106, endPoint x: 243, endPoint y: 119, distance: 29.0
click at [269, 106] on div "Closed" at bounding box center [281, 116] width 64 height 25
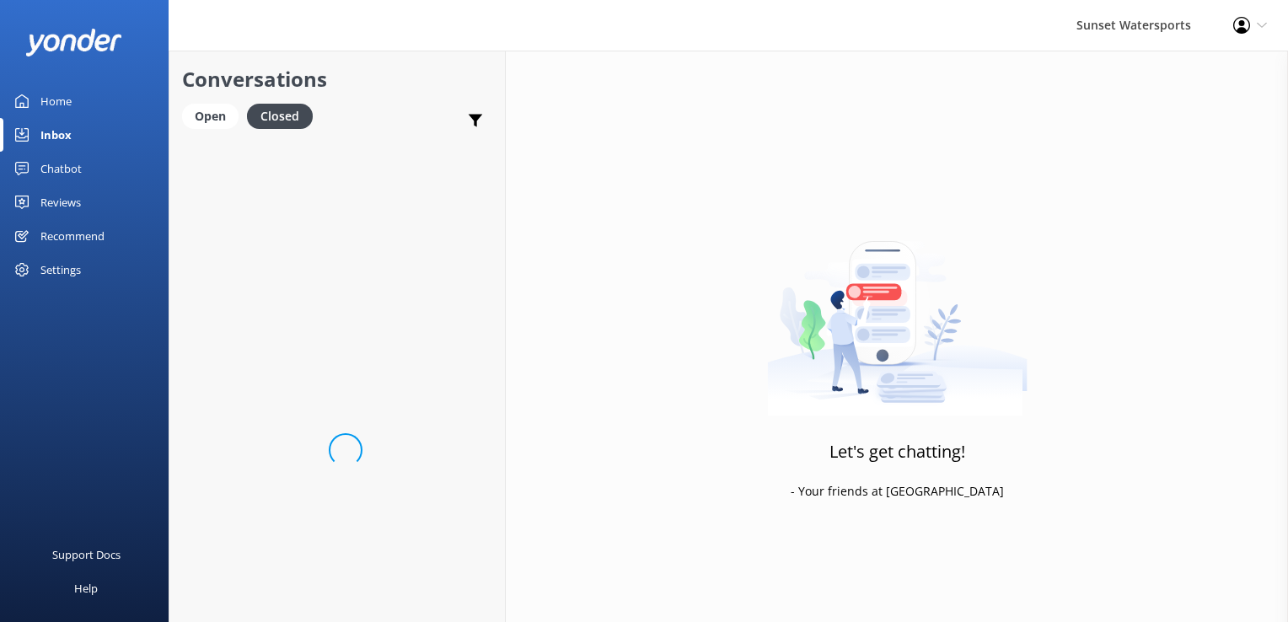
click at [208, 130] on div "Open Closed" at bounding box center [251, 124] width 139 height 40
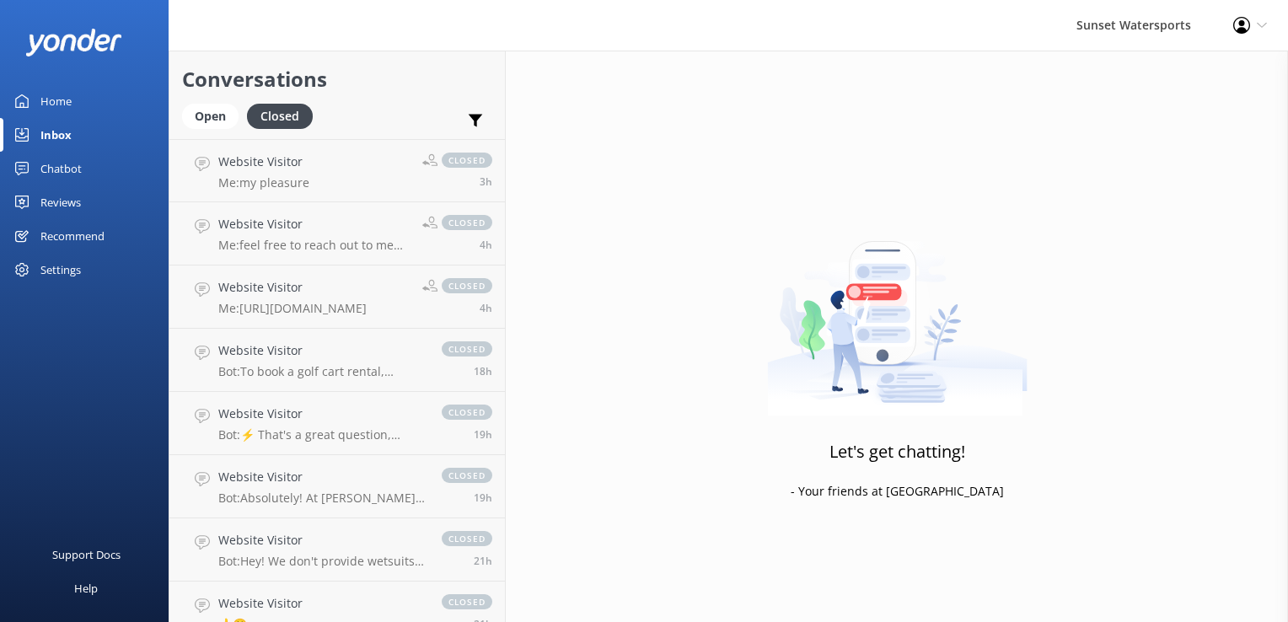
click at [203, 130] on div "Open Closed" at bounding box center [251, 124] width 139 height 40
click at [211, 107] on div "Open" at bounding box center [210, 116] width 56 height 25
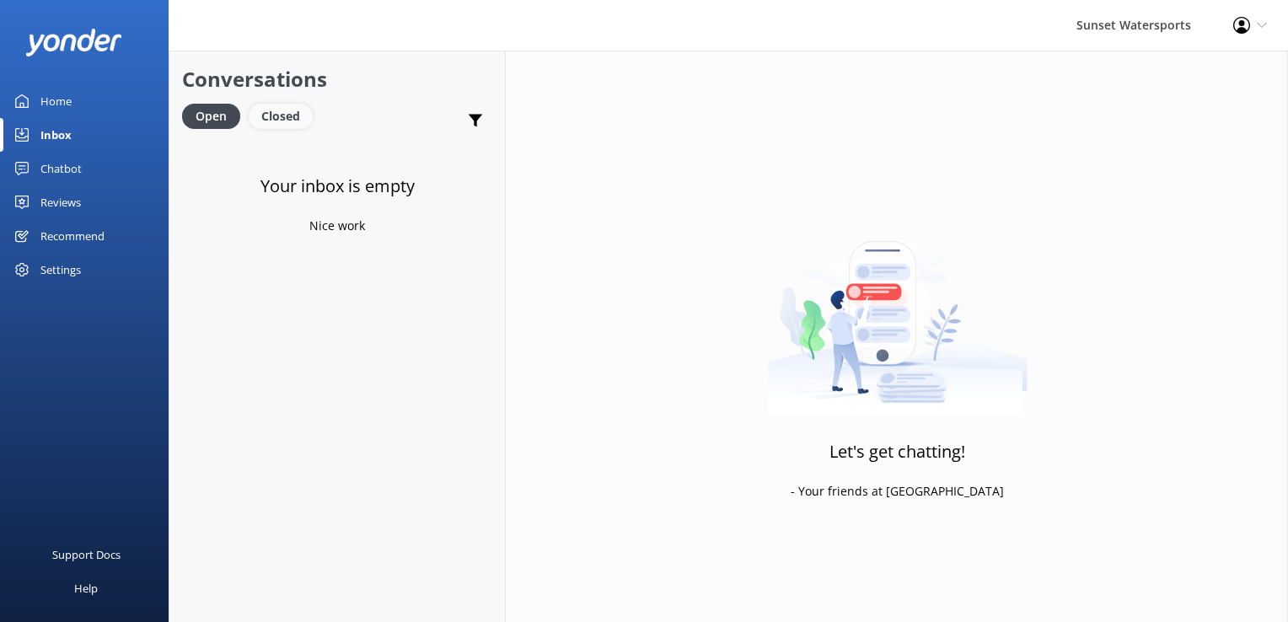
click at [281, 115] on div "Closed" at bounding box center [281, 116] width 64 height 25
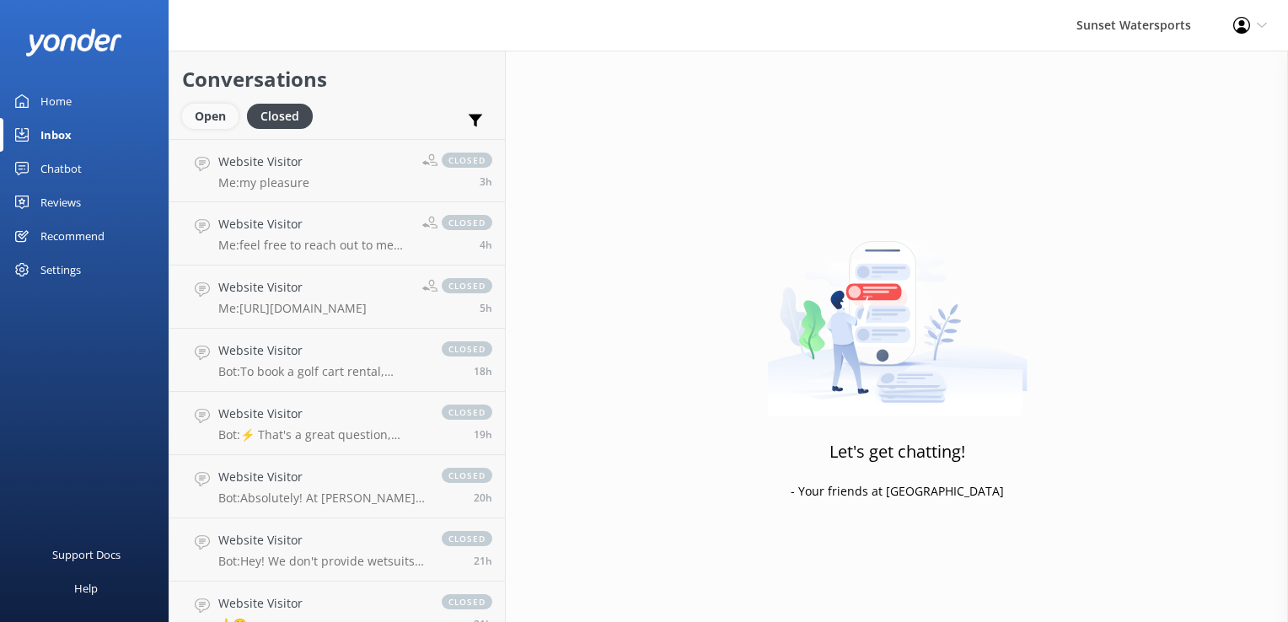
click at [231, 119] on div "Open" at bounding box center [210, 116] width 56 height 25
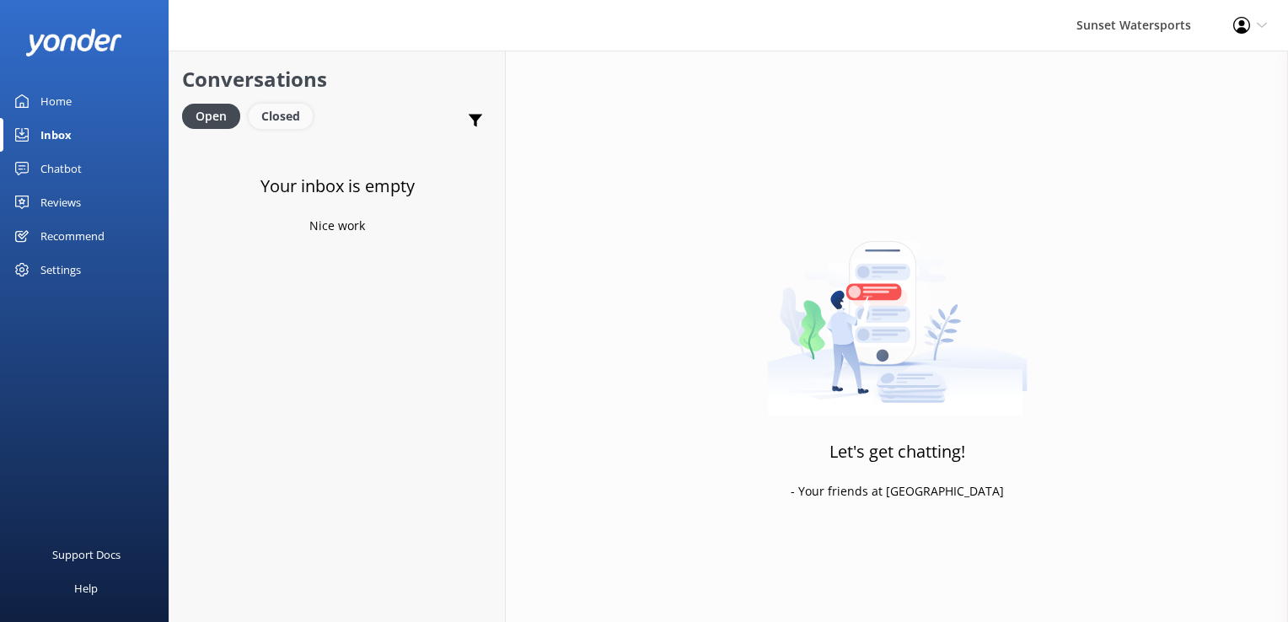
click at [297, 110] on div "Closed" at bounding box center [281, 116] width 64 height 25
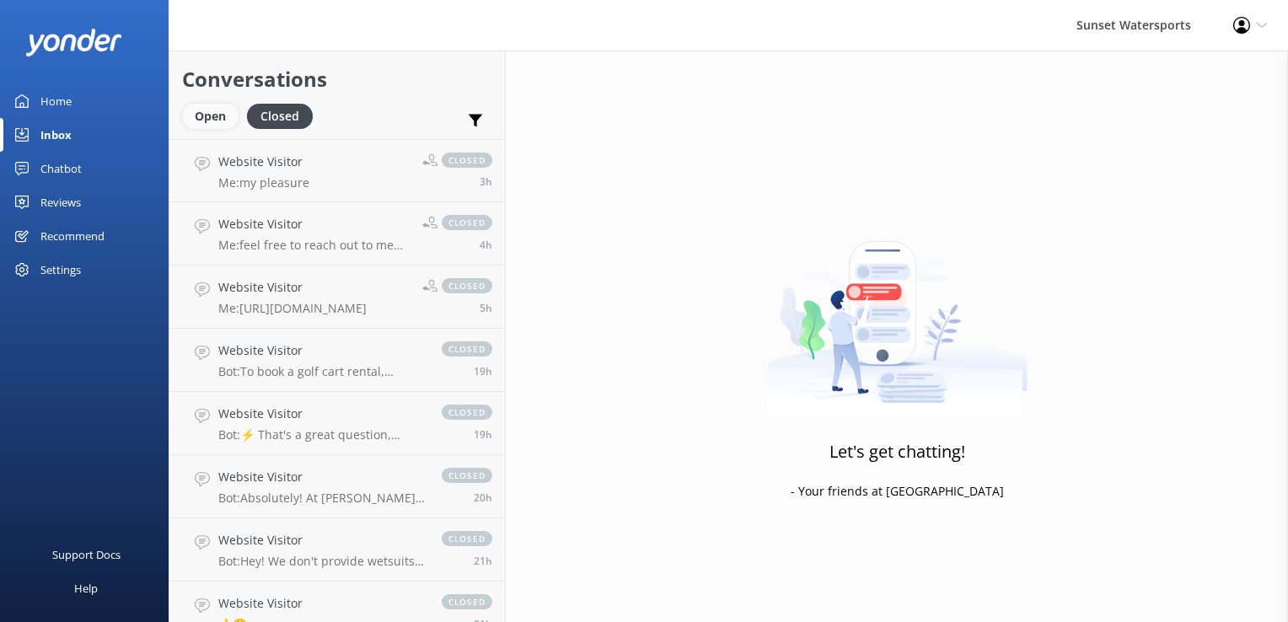
click at [233, 120] on div "Open" at bounding box center [210, 116] width 56 height 25
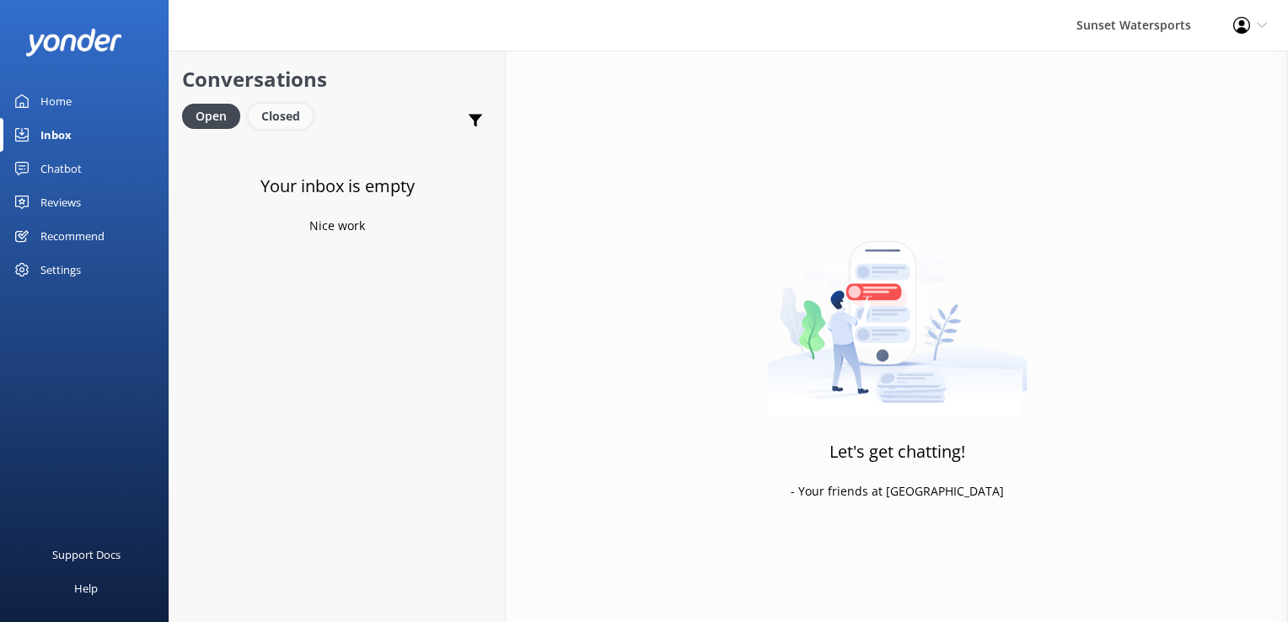
click at [297, 121] on div "Closed" at bounding box center [281, 116] width 64 height 25
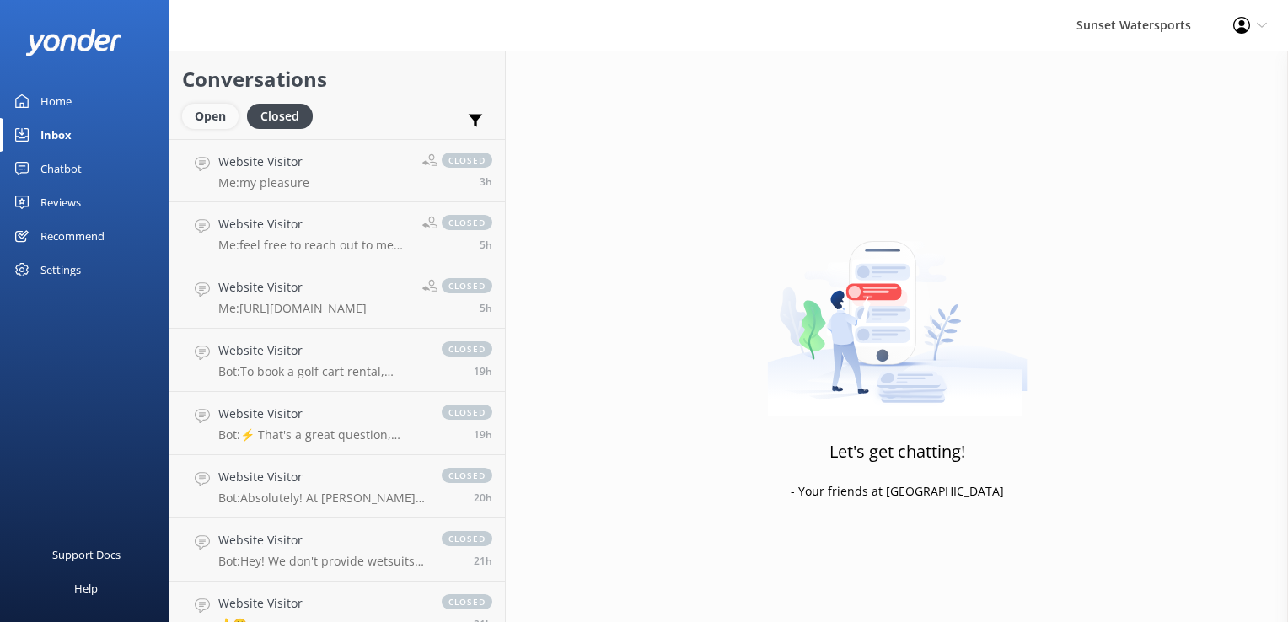
click at [187, 117] on div "Open" at bounding box center [210, 116] width 56 height 25
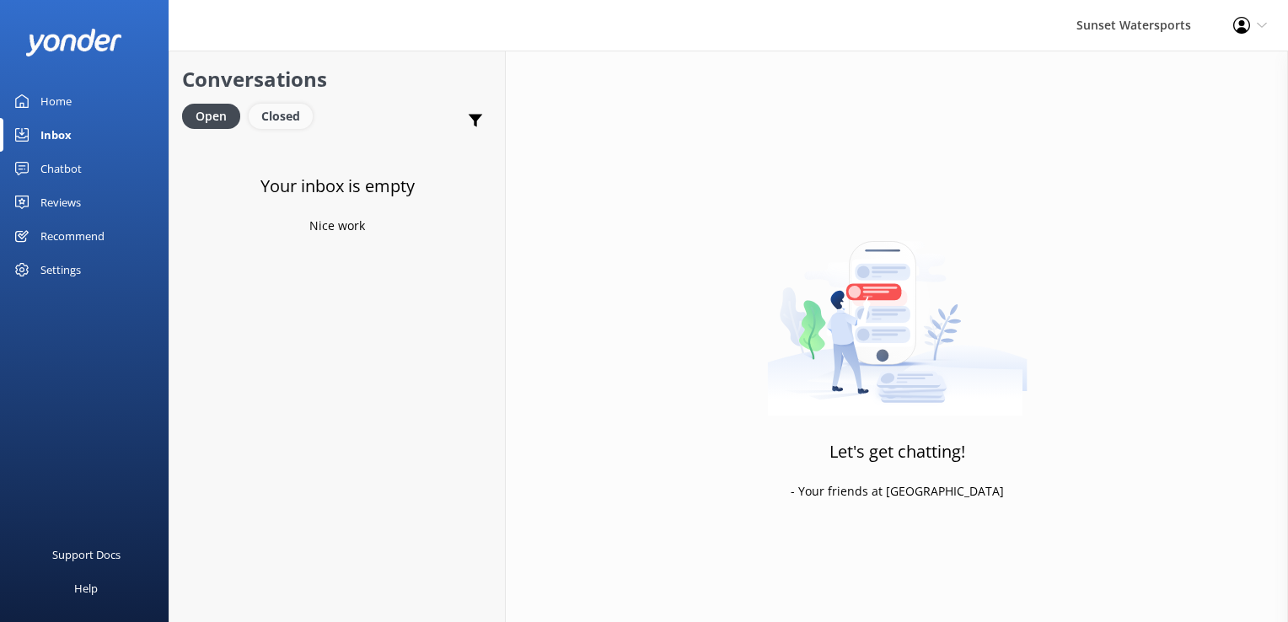
click at [260, 121] on div "Closed" at bounding box center [281, 116] width 64 height 25
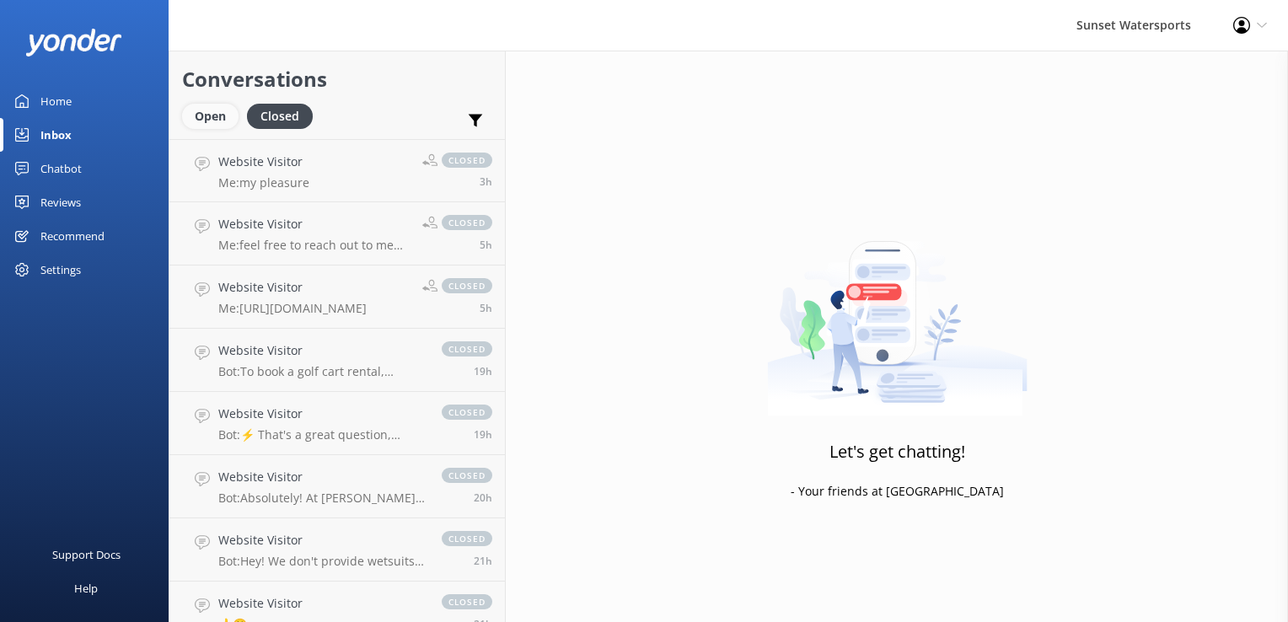
click at [222, 117] on div "Open" at bounding box center [210, 116] width 56 height 25
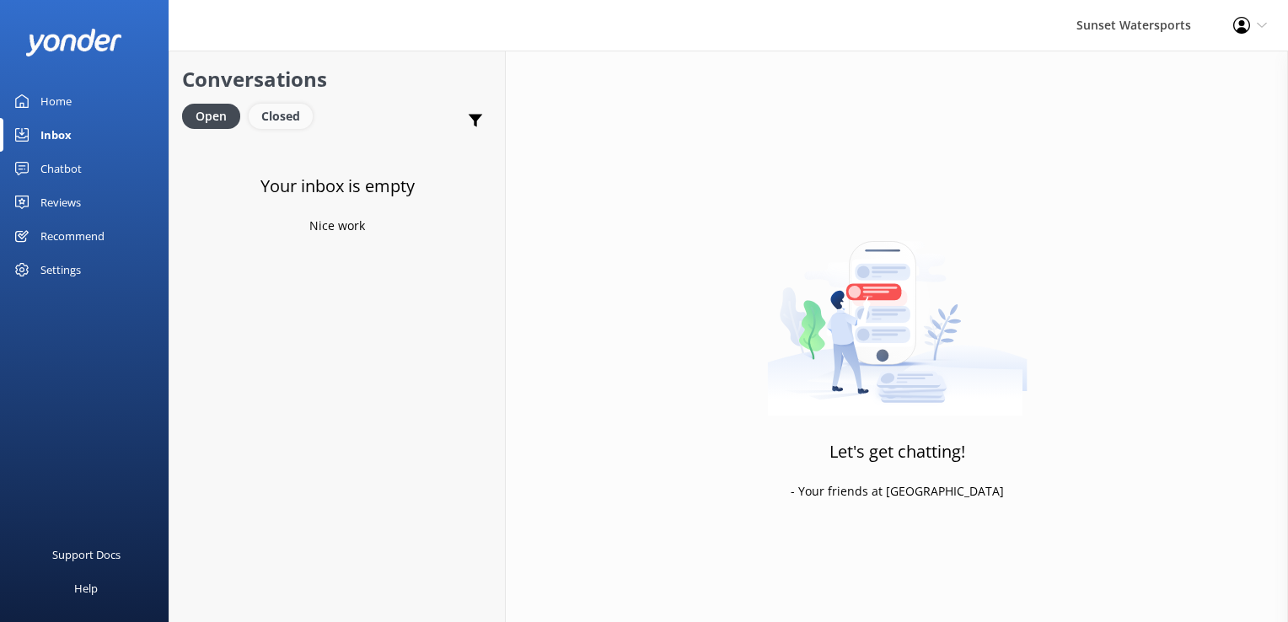
click at [290, 113] on div "Closed" at bounding box center [281, 116] width 64 height 25
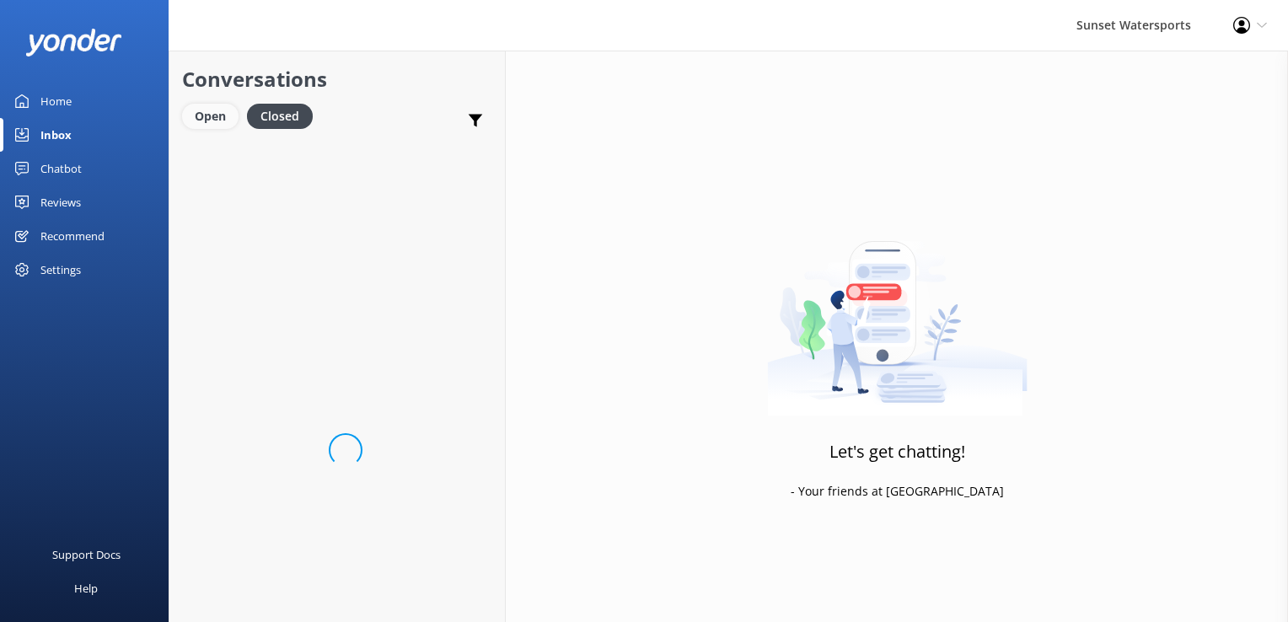
click at [228, 120] on div "Open" at bounding box center [210, 116] width 56 height 25
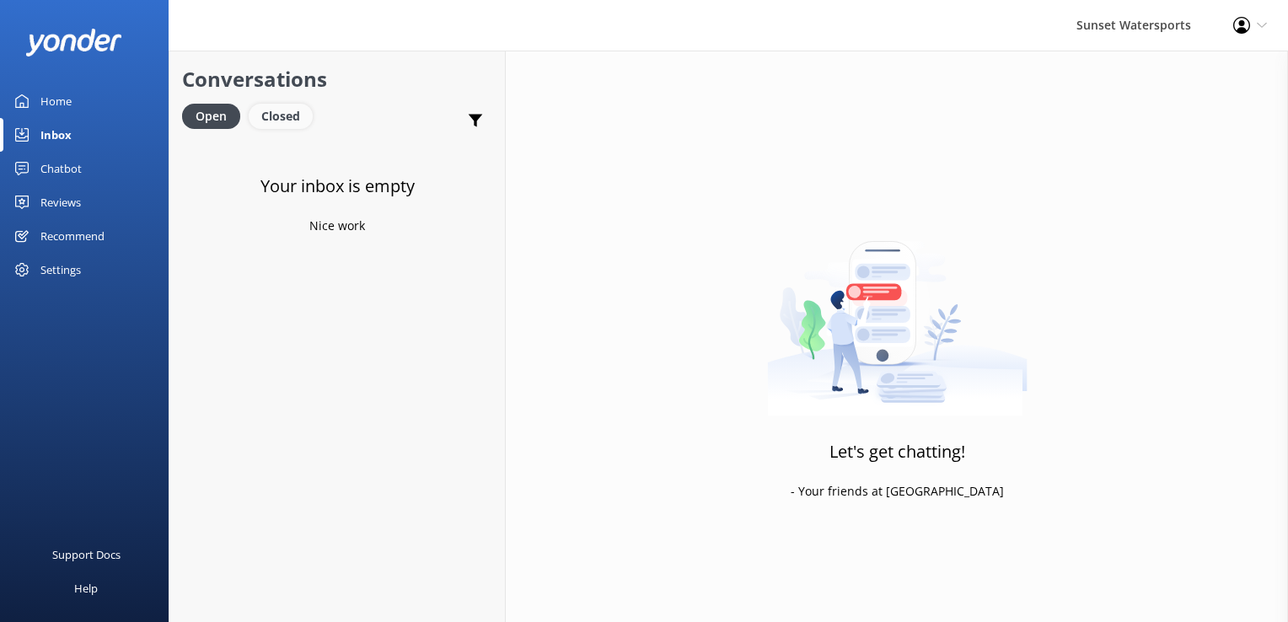
click at [275, 109] on div "Closed" at bounding box center [281, 116] width 64 height 25
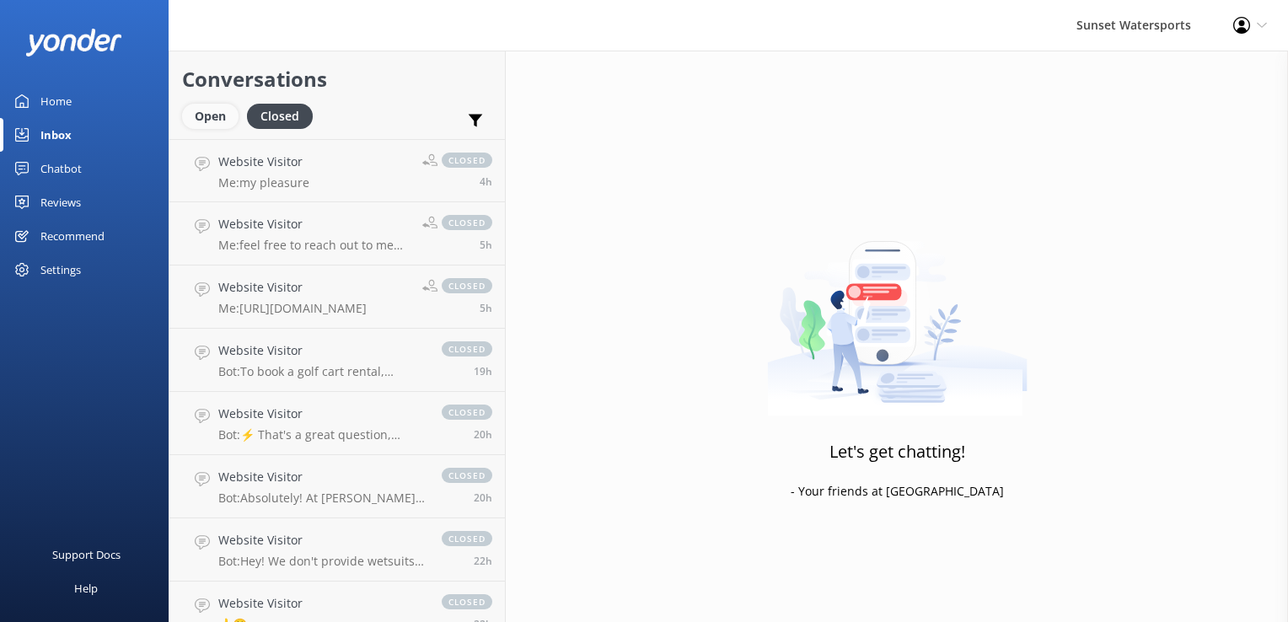
click at [222, 111] on div "Open" at bounding box center [210, 116] width 56 height 25
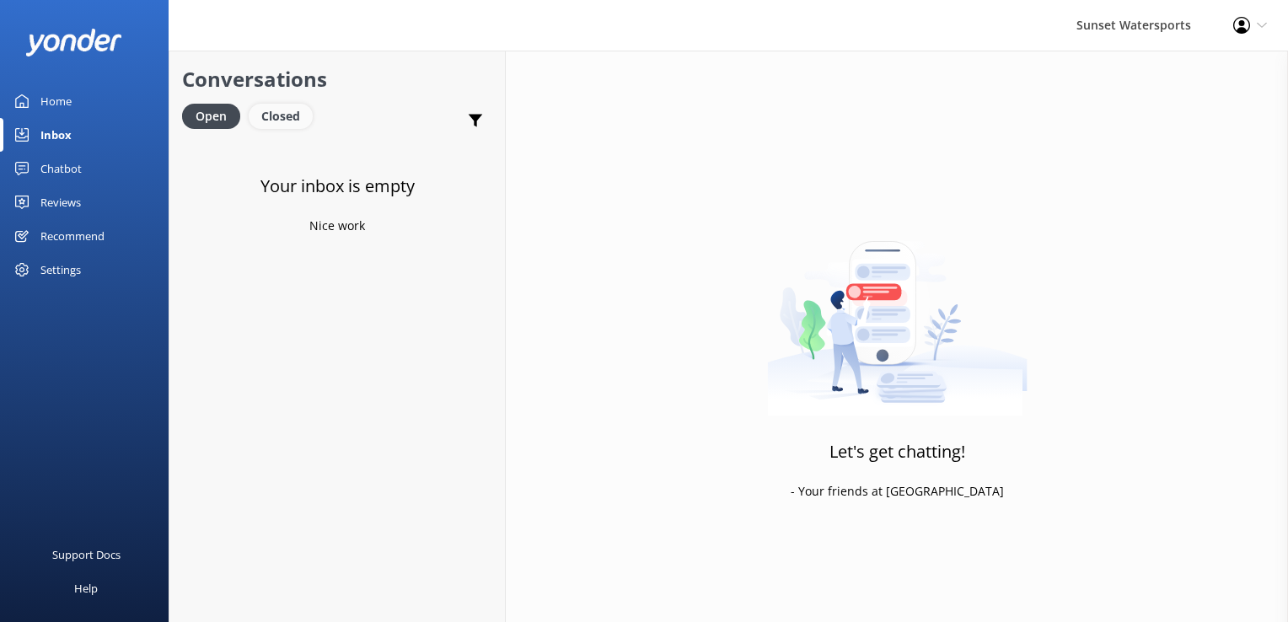
click at [284, 110] on div "Closed" at bounding box center [281, 116] width 64 height 25
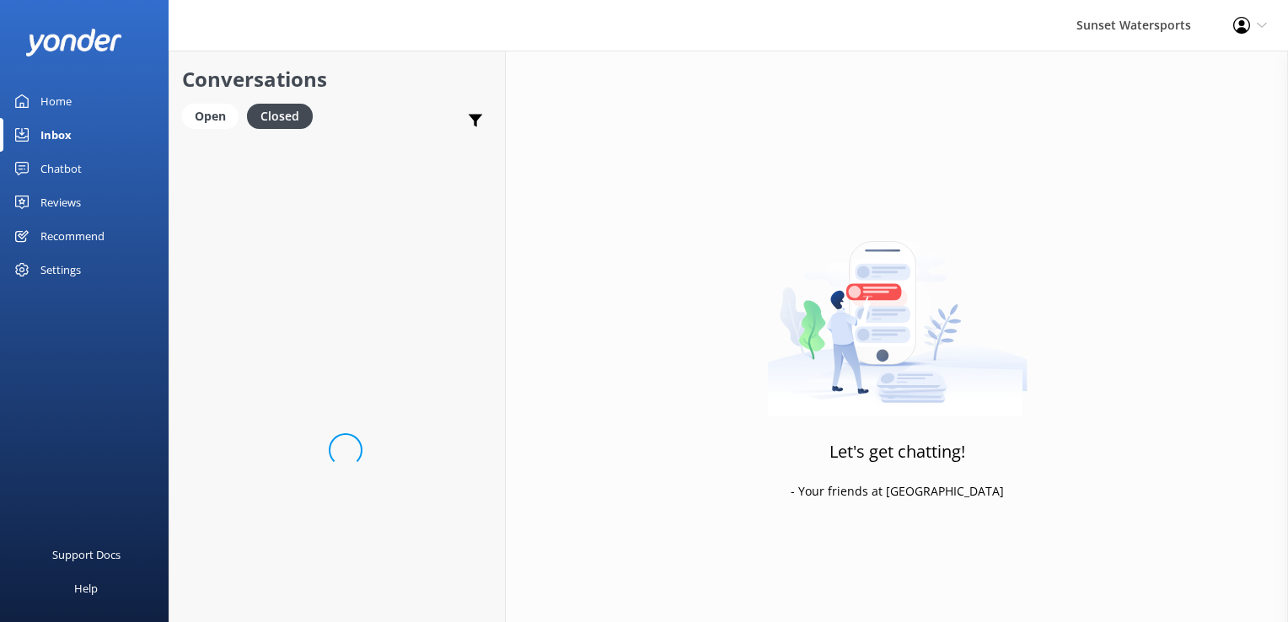
click at [180, 110] on div "Conversations Open Closed Important Converted Assigned to me Unassigned SMS" at bounding box center [336, 95] width 335 height 88
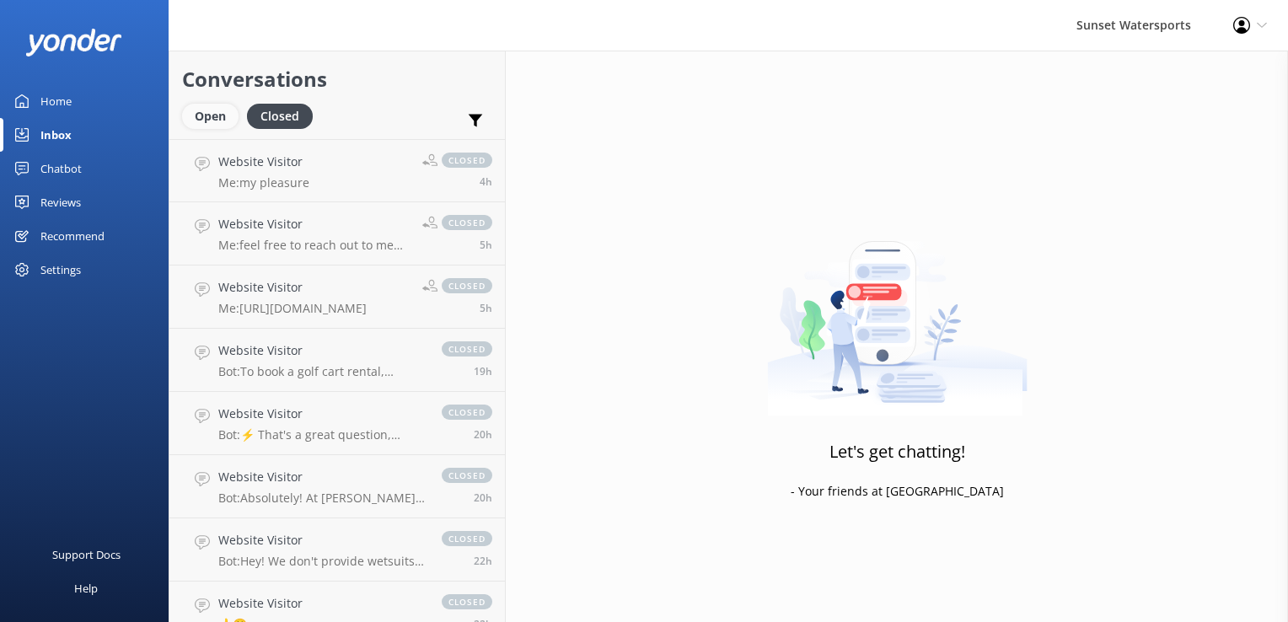
click at [201, 121] on div "Open" at bounding box center [210, 116] width 56 height 25
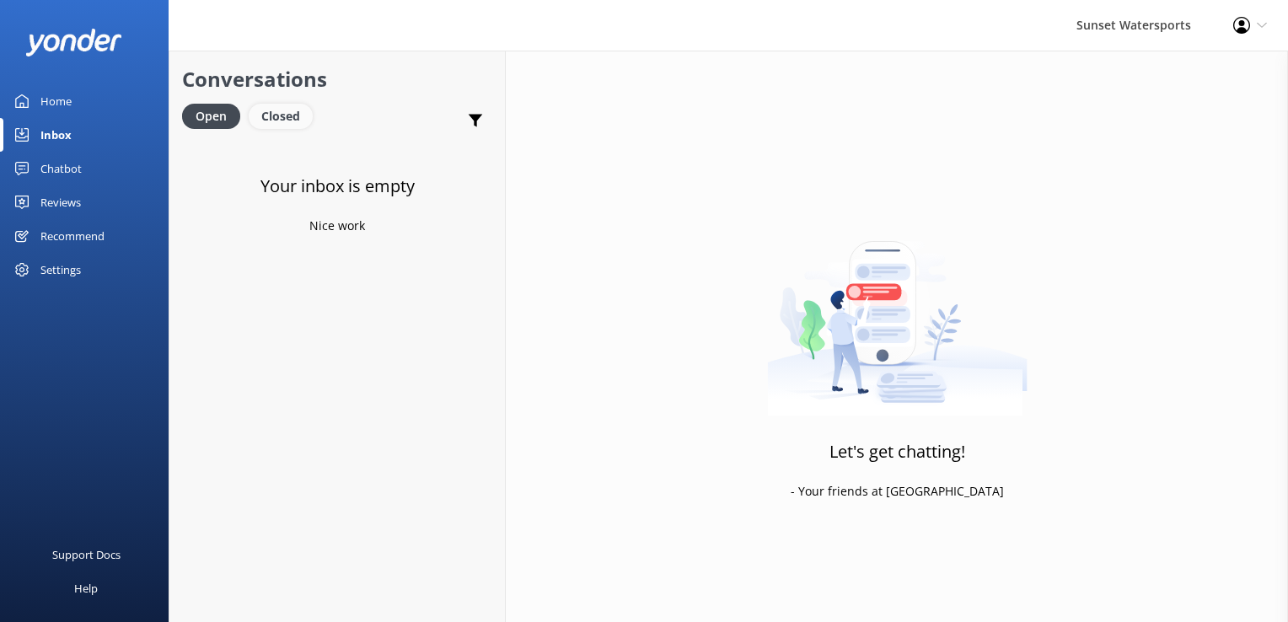
click at [264, 105] on div "Closed" at bounding box center [281, 116] width 64 height 25
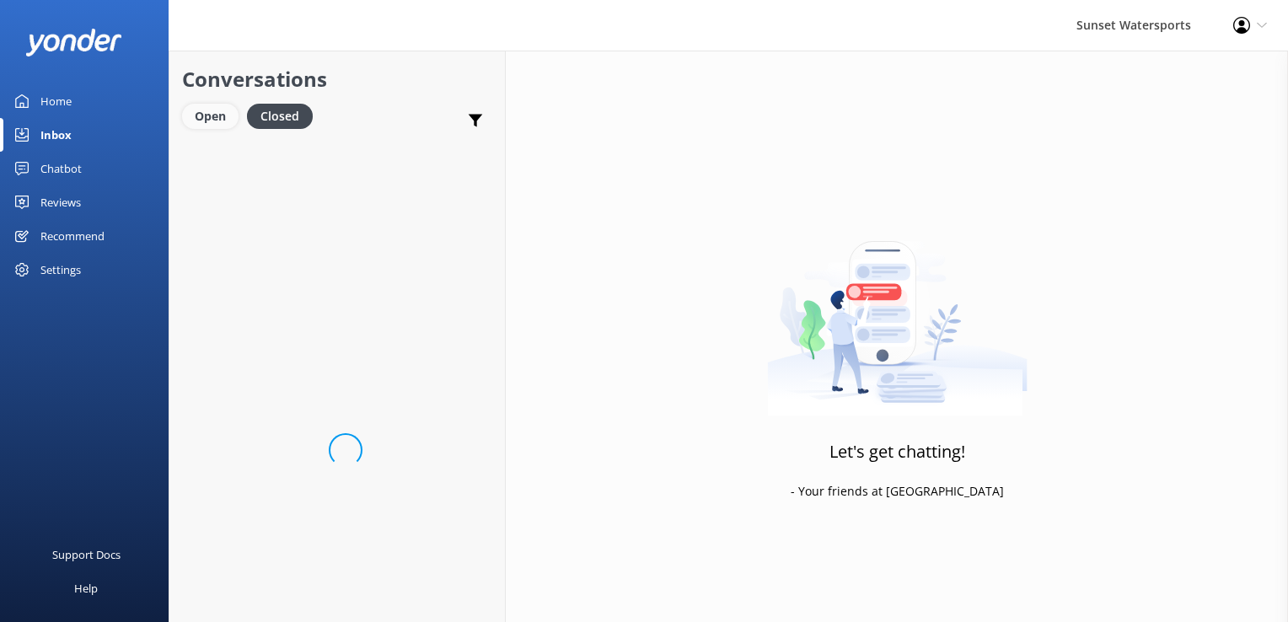
click at [222, 112] on div "Open" at bounding box center [210, 116] width 56 height 25
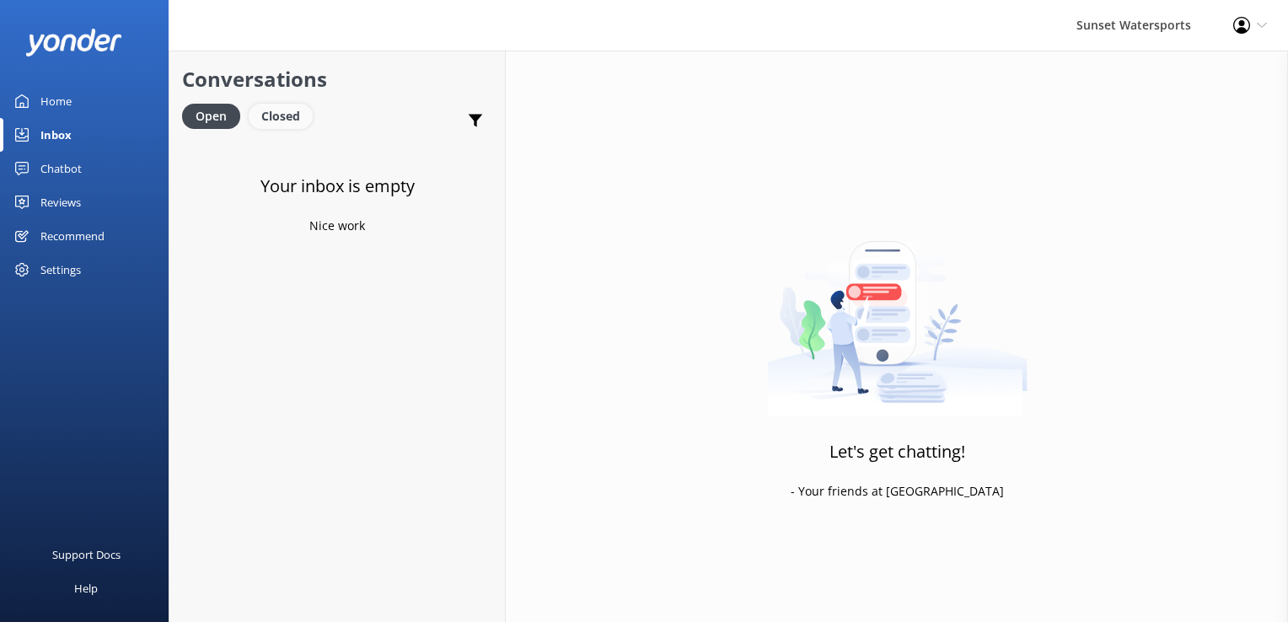
click at [298, 124] on div "Closed" at bounding box center [281, 116] width 64 height 25
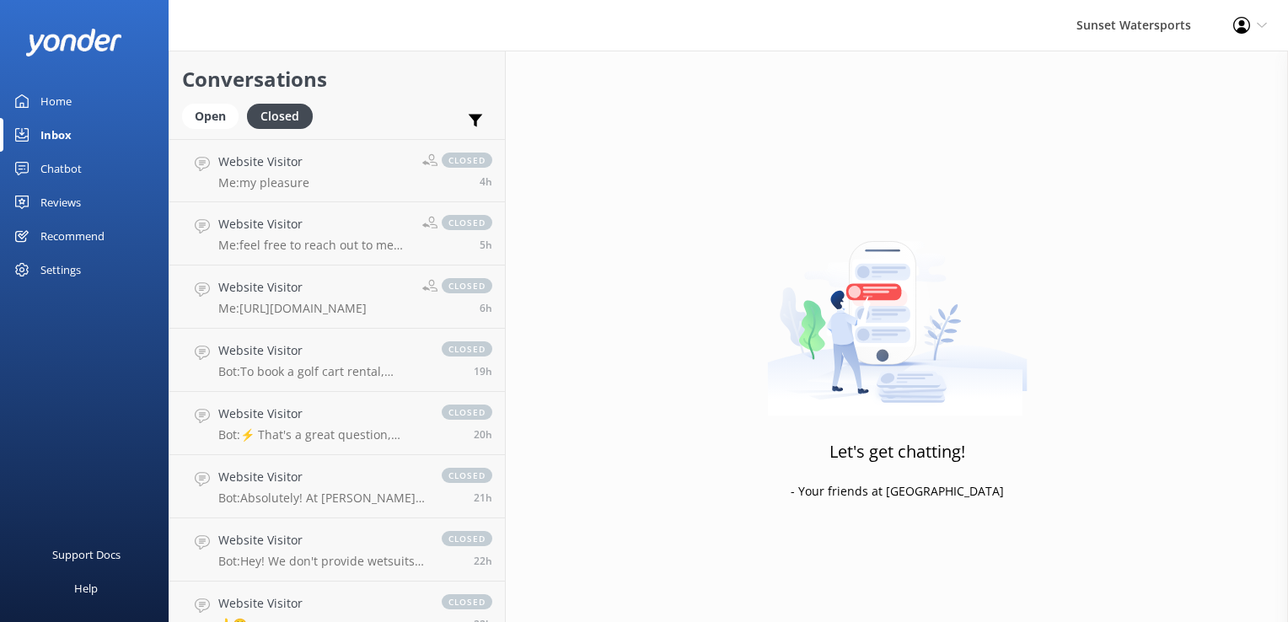
click at [67, 419] on div "Support Docs Help" at bounding box center [84, 466] width 169 height 311
click at [226, 122] on div "Open" at bounding box center [210, 116] width 56 height 25
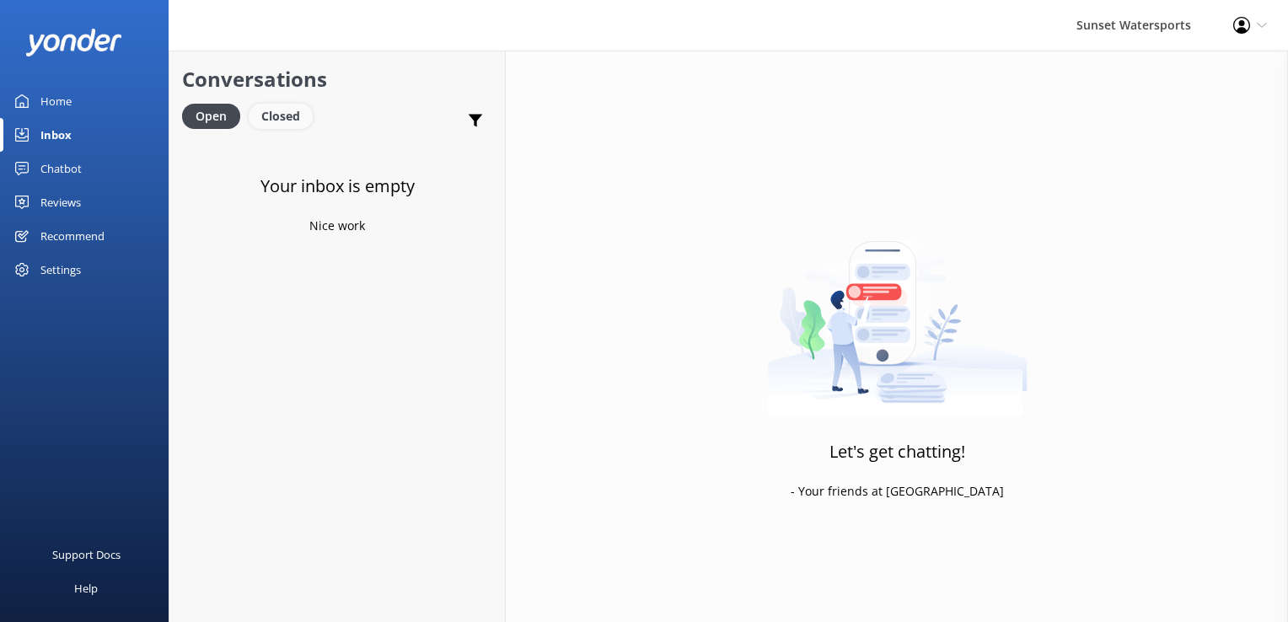
click at [285, 109] on div "Closed" at bounding box center [281, 116] width 64 height 25
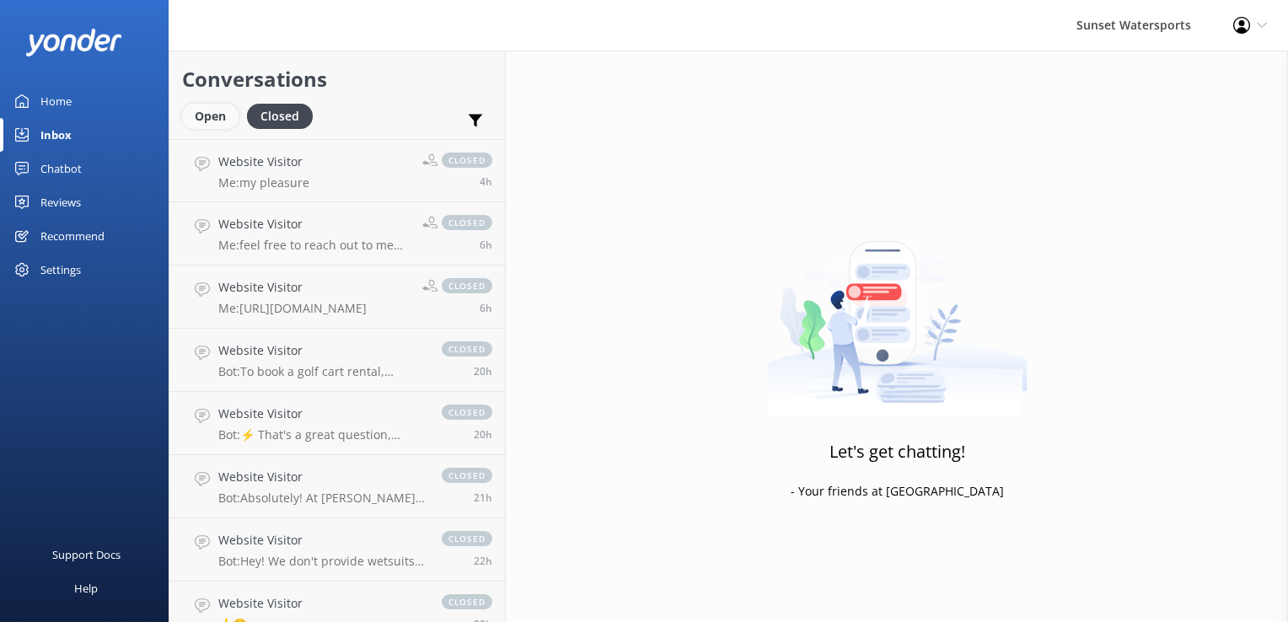
click at [201, 112] on div "Open" at bounding box center [210, 116] width 56 height 25
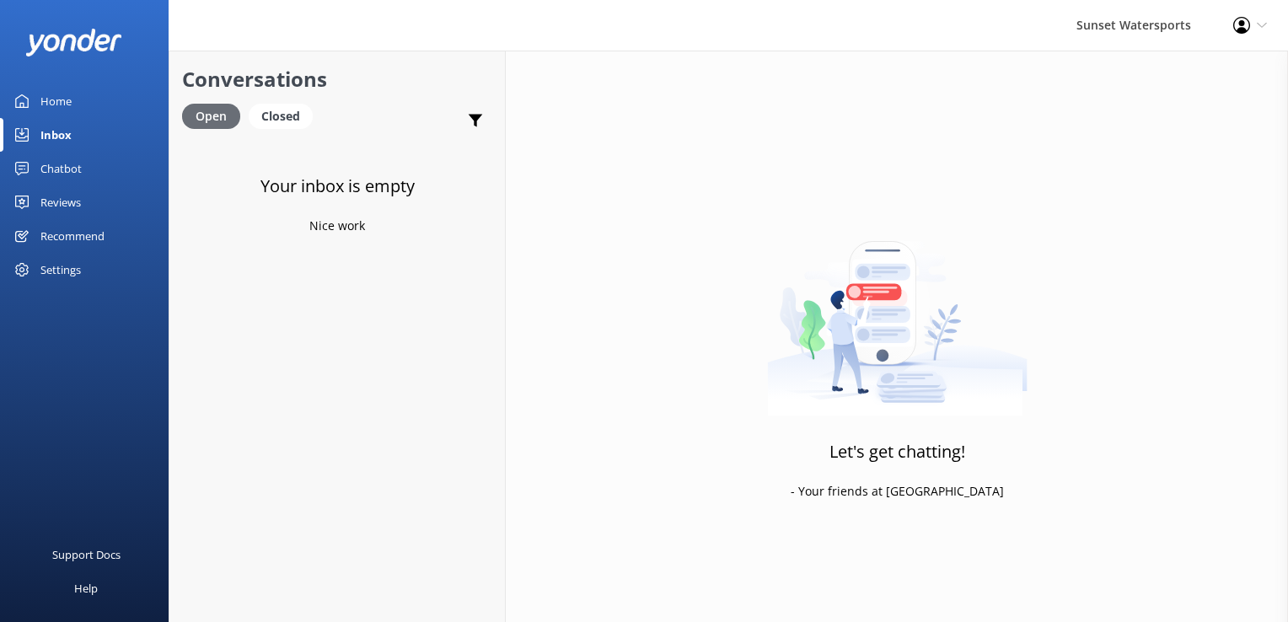
drag, startPoint x: 290, startPoint y: 116, endPoint x: 212, endPoint y: 123, distance: 77.8
click at [290, 116] on div "Closed" at bounding box center [281, 116] width 64 height 25
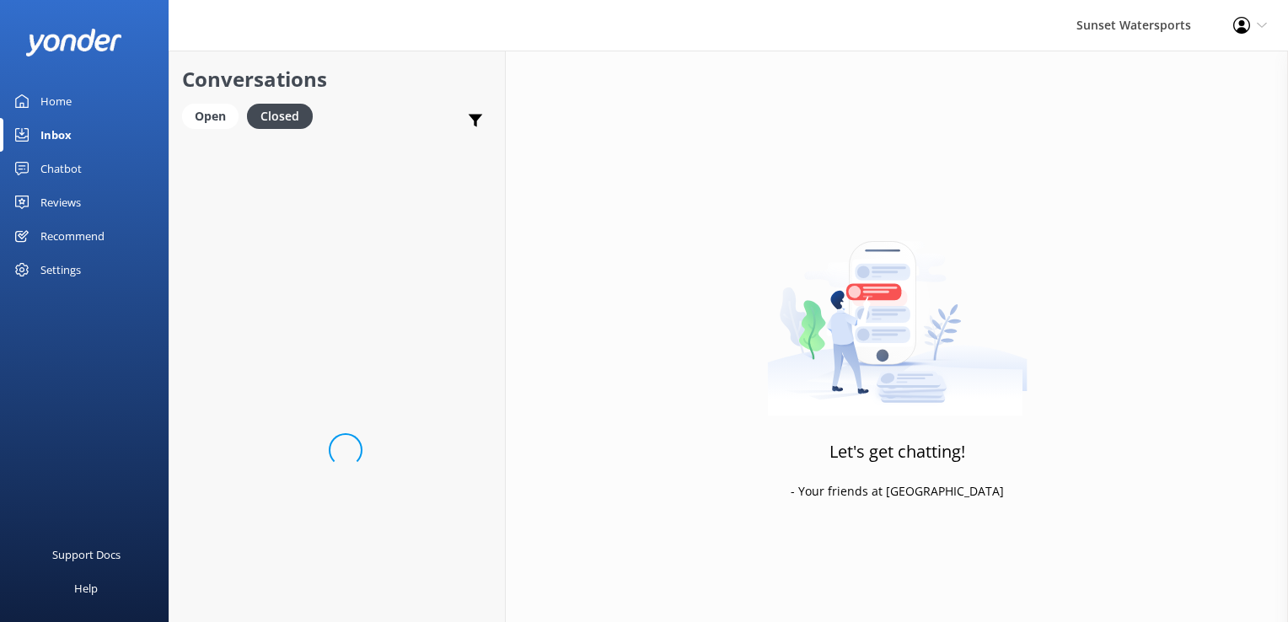
click at [152, 130] on link "Inbox" at bounding box center [84, 135] width 169 height 34
click at [202, 122] on div "Open" at bounding box center [211, 116] width 58 height 25
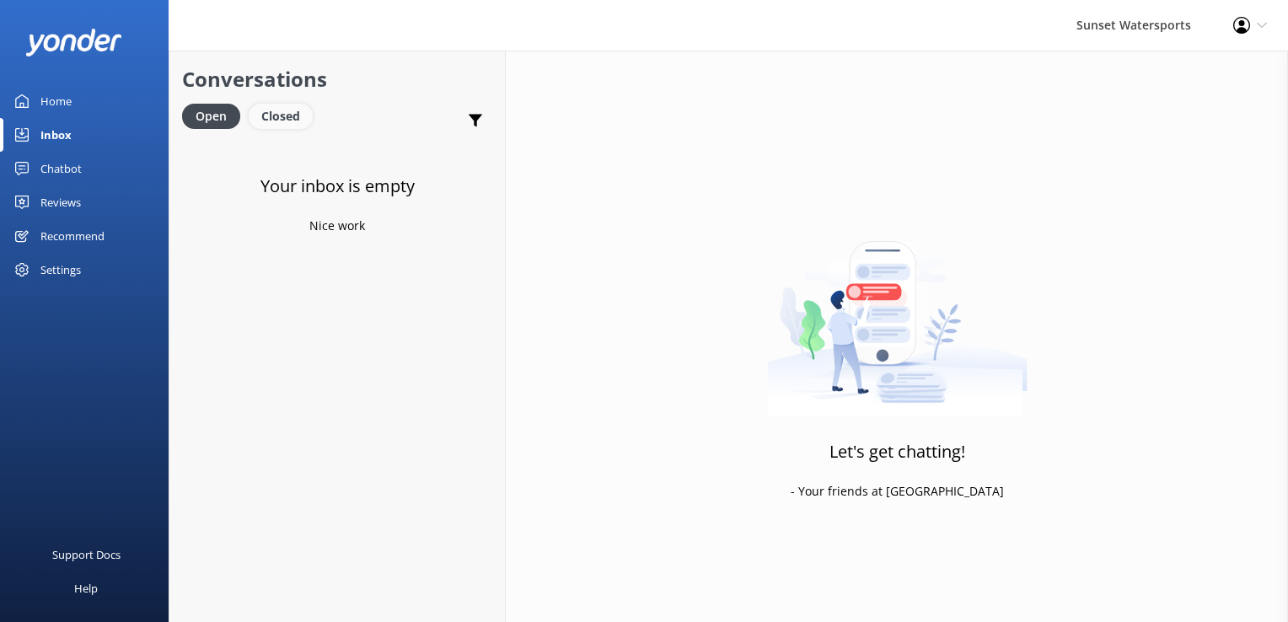
click at [288, 123] on div "Closed" at bounding box center [281, 116] width 64 height 25
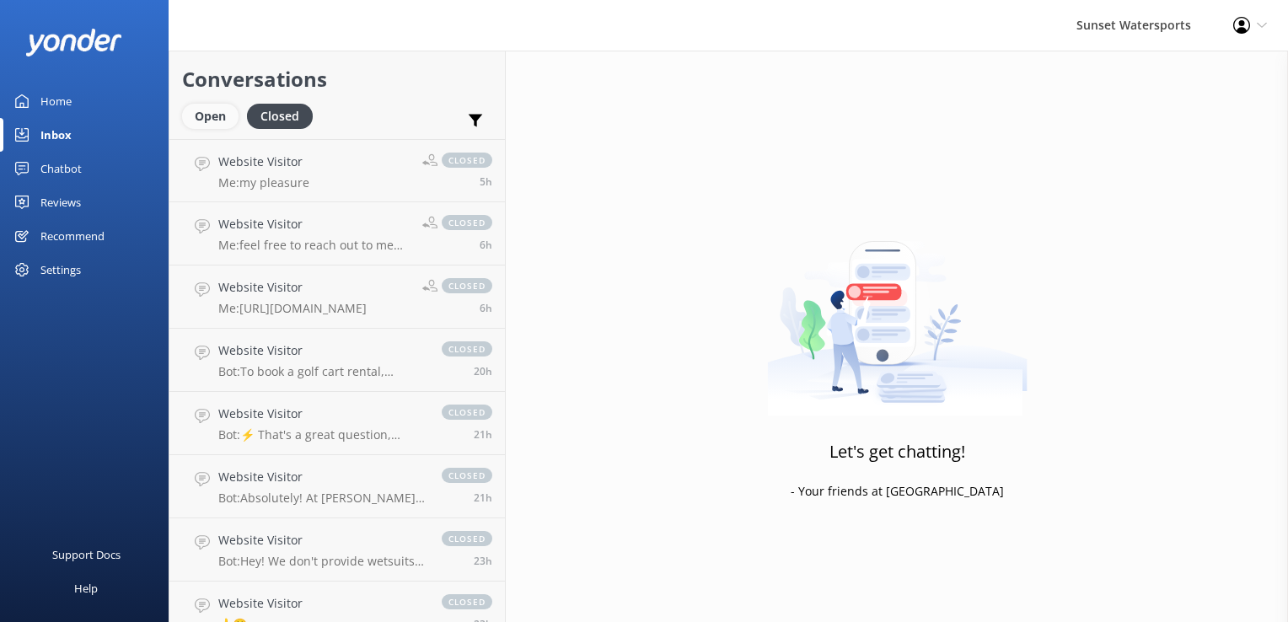
click at [226, 114] on div "Open" at bounding box center [210, 116] width 56 height 25
